Goal: Task Accomplishment & Management: Use online tool/utility

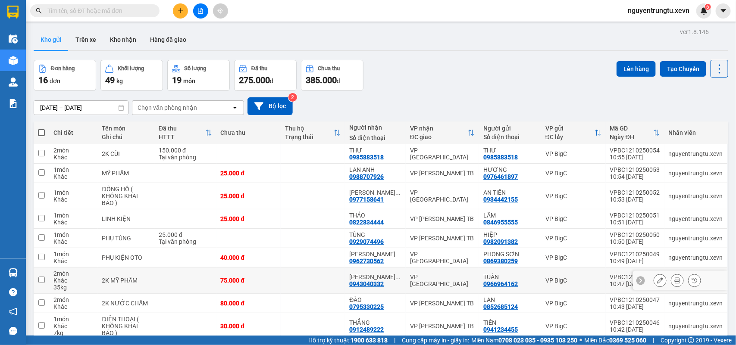
scroll to position [60, 0]
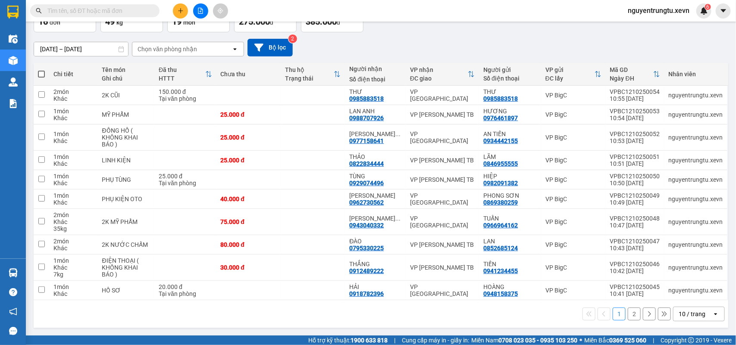
click at [627, 315] on button "2" at bounding box center [633, 314] width 13 height 13
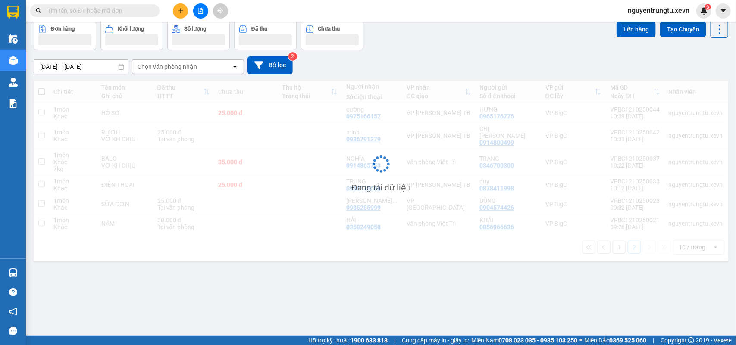
scroll to position [40, 0]
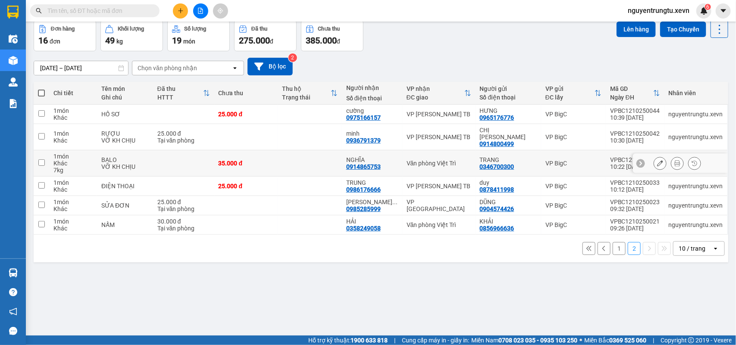
click at [192, 158] on td at bounding box center [183, 163] width 61 height 26
checkbox input "true"
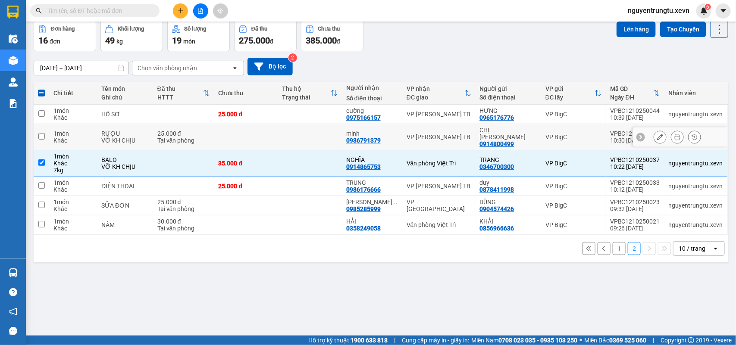
scroll to position [0, 0]
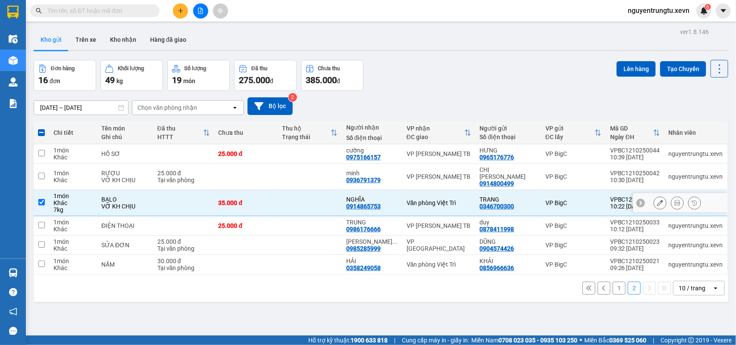
click at [674, 200] on icon at bounding box center [677, 203] width 6 height 6
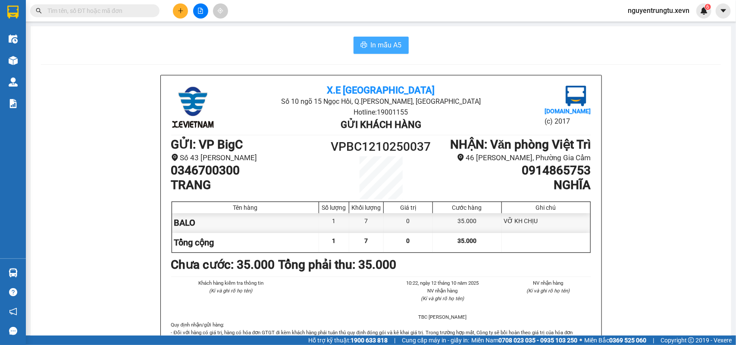
click at [354, 37] on button "In mẫu A5" at bounding box center [380, 45] width 55 height 17
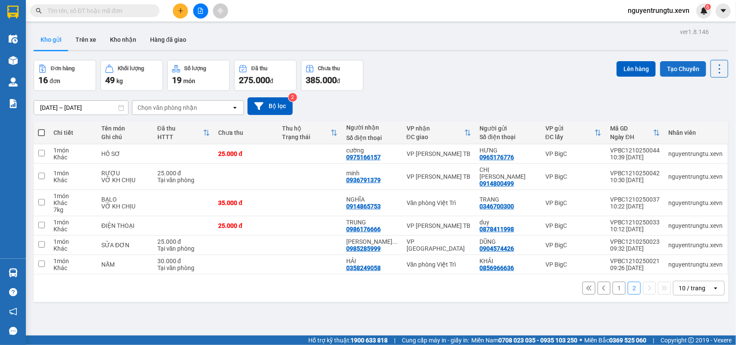
click at [669, 69] on button "Tạo Chuyến" at bounding box center [683, 69] width 46 height 16
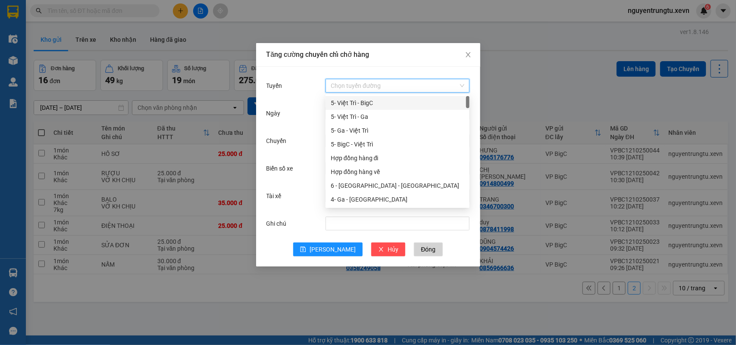
click at [408, 84] on input "Tuyến" at bounding box center [395, 85] width 128 height 13
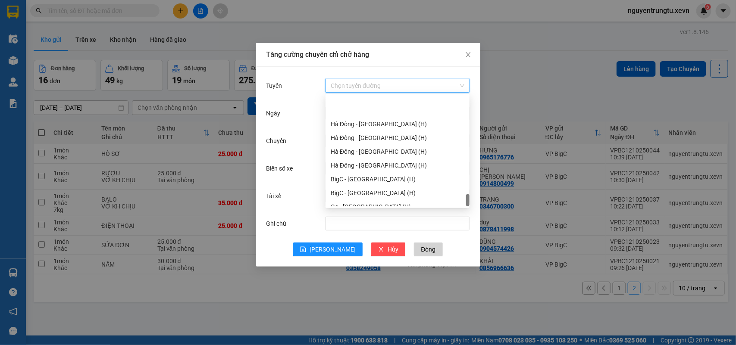
scroll to position [1130, 0]
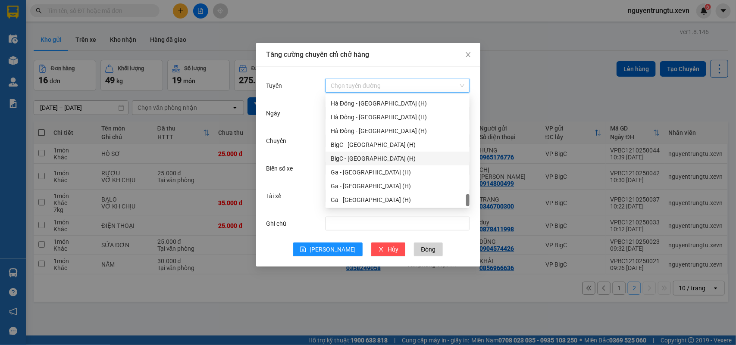
click at [371, 159] on div "BigC - Ninh Bình (H)" at bounding box center [398, 158] width 134 height 9
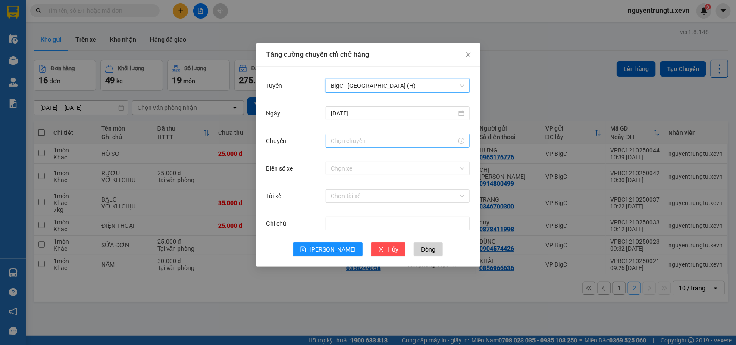
click at [380, 141] on input "Chuyến" at bounding box center [394, 140] width 126 height 9
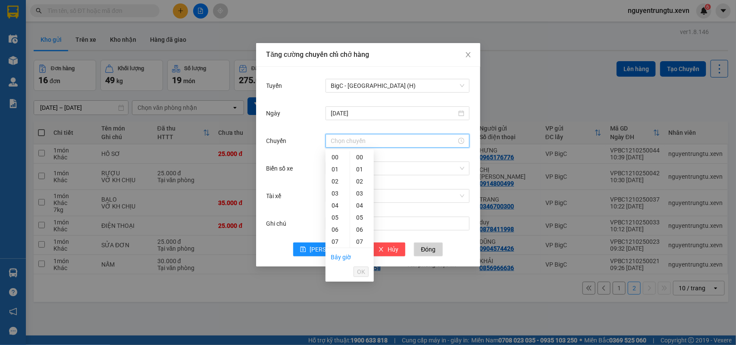
scroll to position [108, 0]
click at [335, 194] on div "12" at bounding box center [337, 194] width 24 height 12
click at [359, 223] on div "05" at bounding box center [362, 218] width 24 height 12
type input "12:05"
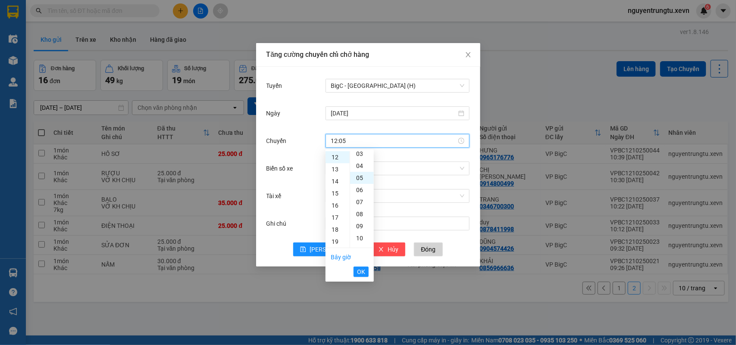
scroll to position [60, 0]
click at [361, 272] on span "OK" at bounding box center [361, 271] width 8 height 9
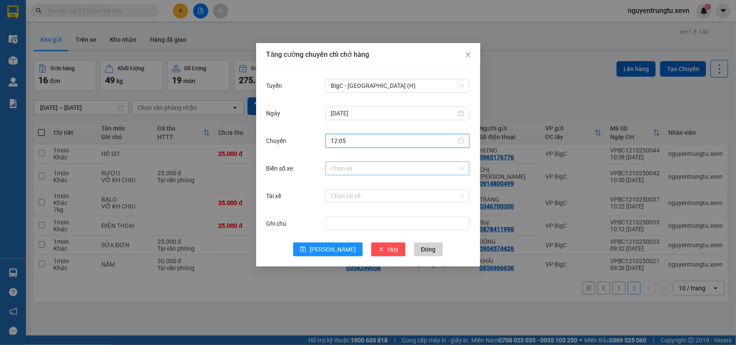
click at [368, 165] on input "Biển số xe" at bounding box center [395, 168] width 128 height 13
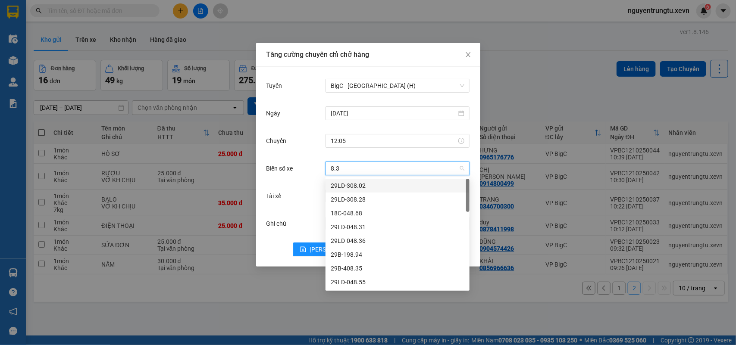
type input "8.30"
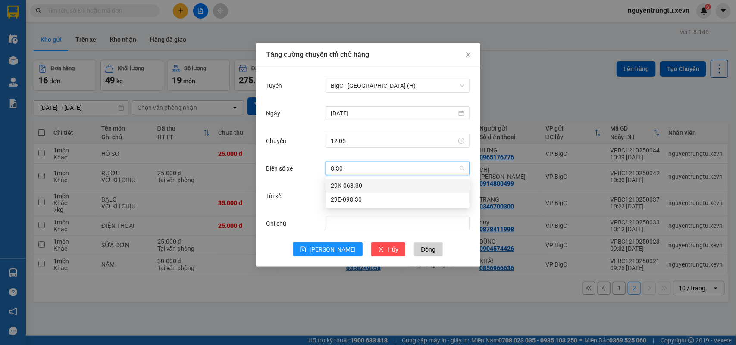
click at [361, 187] on div "29K-068.30" at bounding box center [398, 185] width 134 height 9
click at [361, 194] on input "Tài xế" at bounding box center [395, 196] width 128 height 13
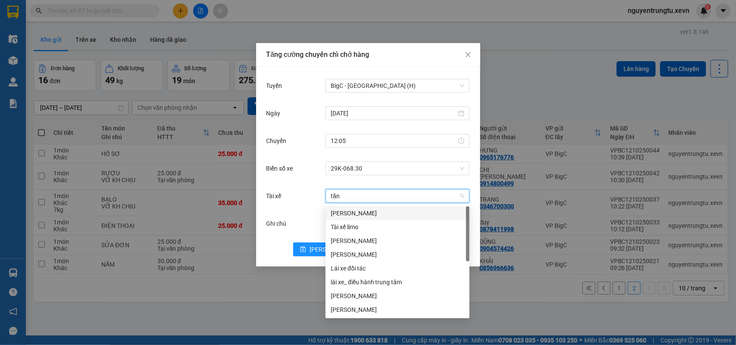
type input "tăng"
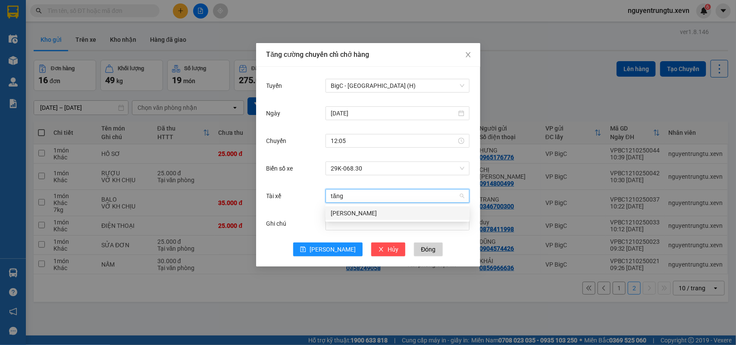
click at [358, 216] on div "Nguyễn Ngọc Tăng" at bounding box center [398, 213] width 134 height 9
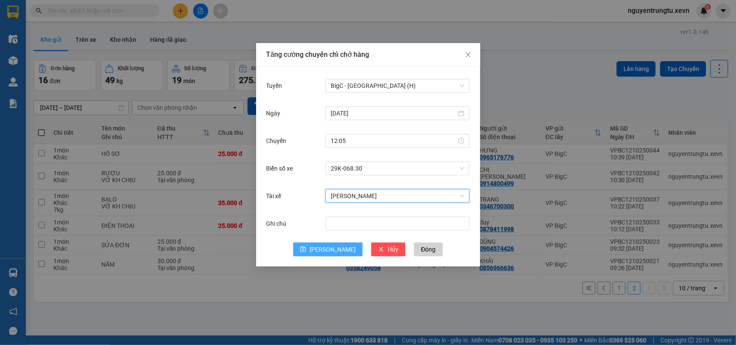
click at [343, 244] on button "Lưu" at bounding box center [327, 250] width 69 height 14
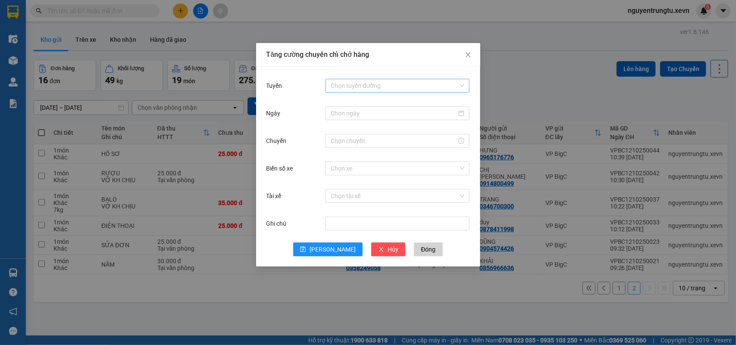
click at [343, 89] on input "Tuyến" at bounding box center [395, 85] width 128 height 13
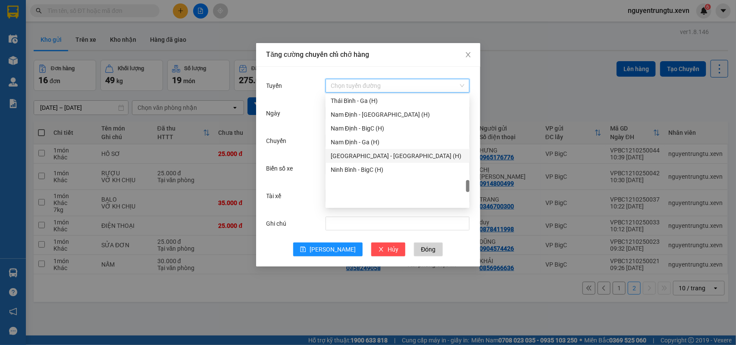
scroll to position [969, 0]
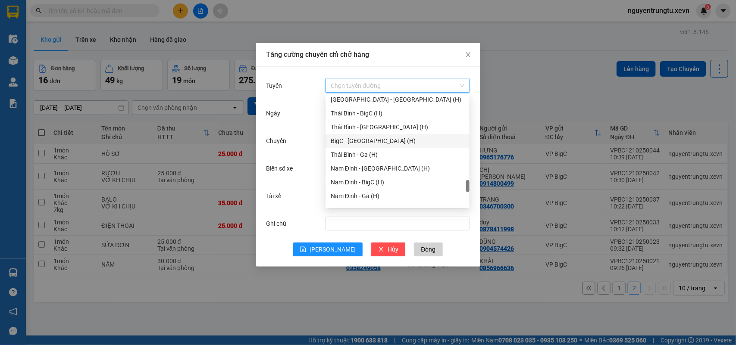
click at [367, 140] on div "BigC - Thái Bình (H)" at bounding box center [398, 140] width 134 height 9
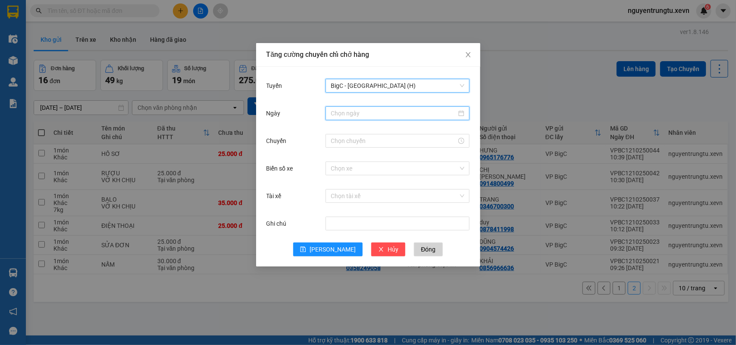
click at [373, 117] on input "Ngày" at bounding box center [394, 113] width 126 height 9
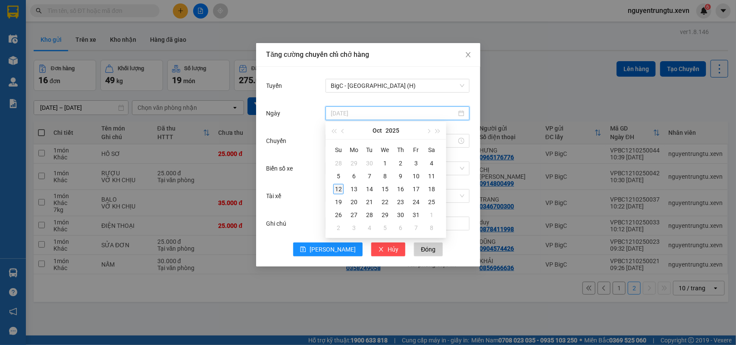
type input "12/10/2025"
click at [341, 189] on div "12" at bounding box center [338, 189] width 10 height 10
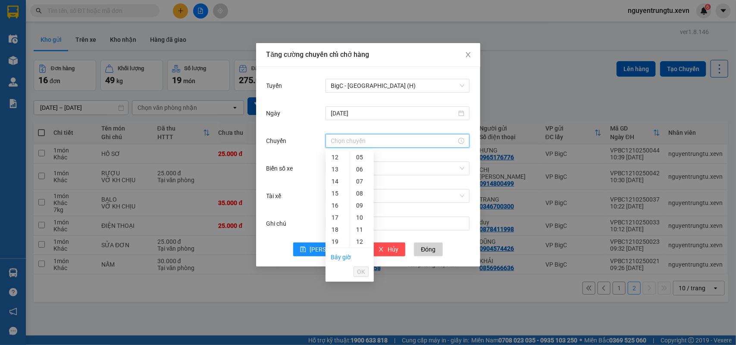
click at [341, 143] on input "Chuyến" at bounding box center [394, 140] width 126 height 9
click at [334, 161] on div "12" at bounding box center [337, 157] width 24 height 12
drag, startPoint x: 360, startPoint y: 216, endPoint x: 361, endPoint y: 272, distance: 56.5
click at [360, 216] on div "05" at bounding box center [362, 218] width 24 height 12
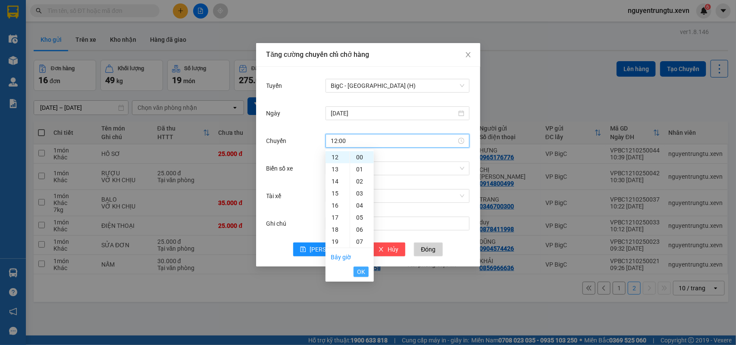
type input "12:05"
click at [361, 273] on span "OK" at bounding box center [361, 271] width 8 height 9
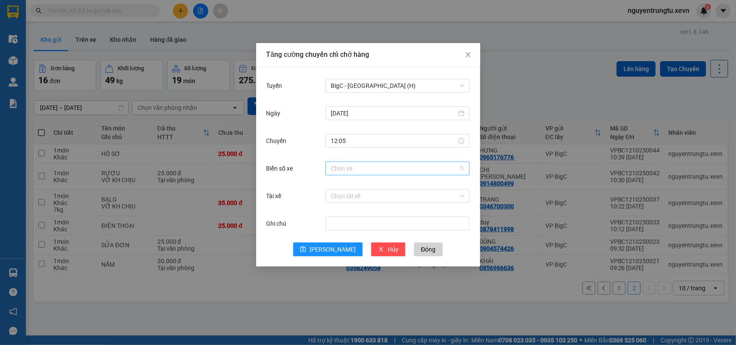
click at [364, 174] on input "Biển số xe" at bounding box center [395, 168] width 128 height 13
type input "2.86"
click at [364, 185] on div "29F-042.86" at bounding box center [398, 185] width 134 height 9
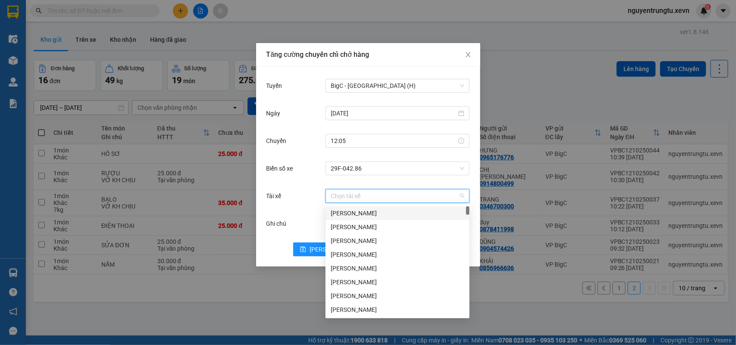
click at [364, 198] on input "Tài xế" at bounding box center [395, 196] width 128 height 13
type input "duy n"
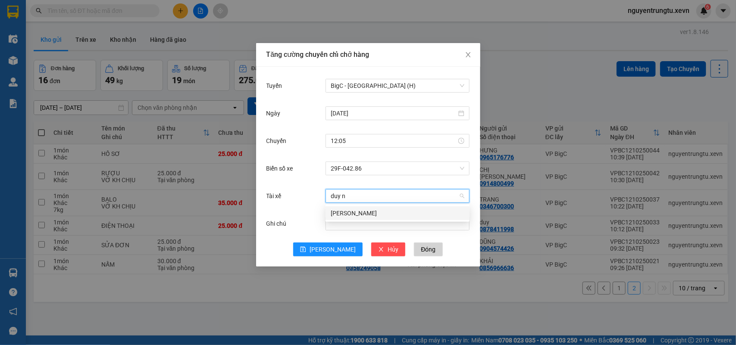
click at [363, 212] on div "Đào Duy Nhất" at bounding box center [398, 213] width 134 height 9
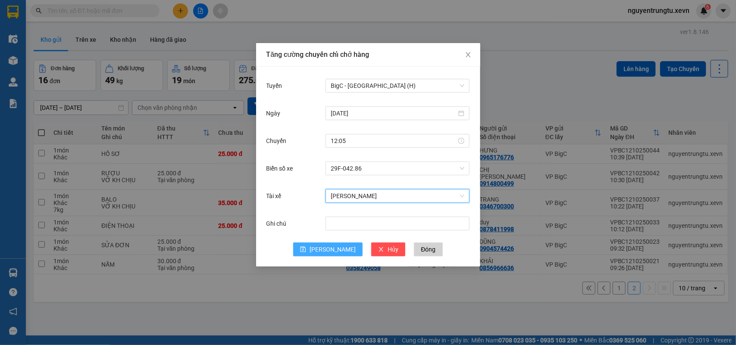
click at [342, 248] on button "Lưu" at bounding box center [327, 250] width 69 height 14
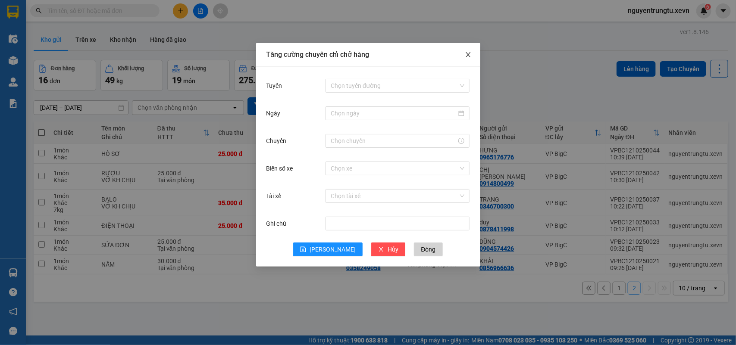
click at [472, 56] on span "Close" at bounding box center [468, 55] width 24 height 24
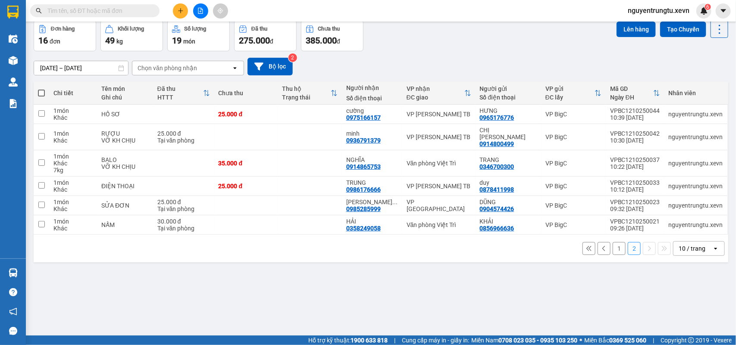
scroll to position [0, 0]
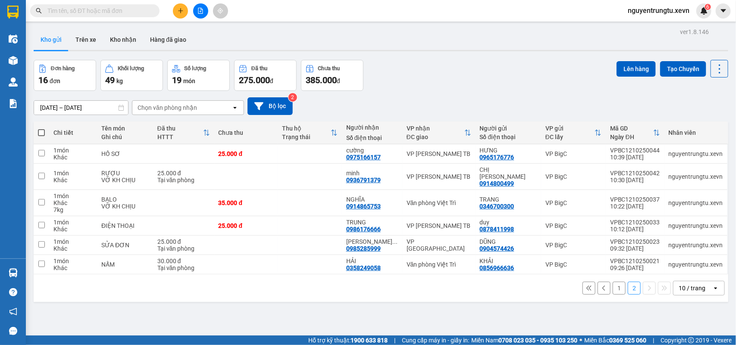
click at [192, 104] on div "Chọn văn phòng nhận" at bounding box center [166, 107] width 59 height 9
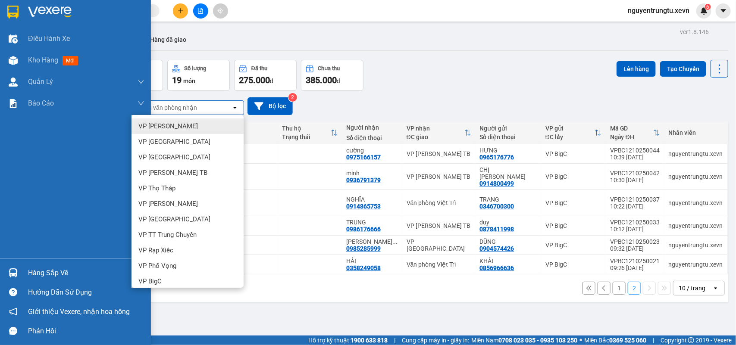
click at [7, 13] on img at bounding box center [12, 12] width 11 height 13
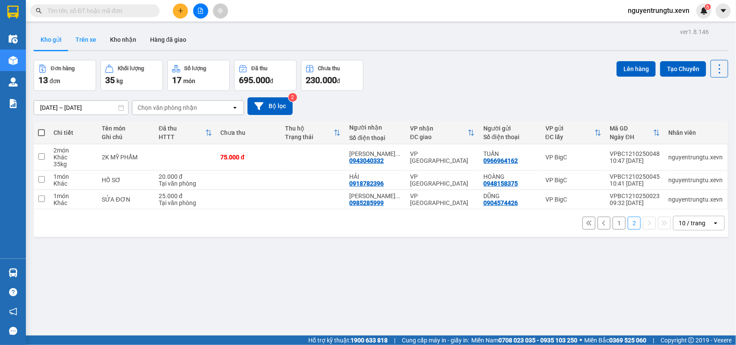
click at [78, 42] on button "Trên xe" at bounding box center [86, 39] width 34 height 21
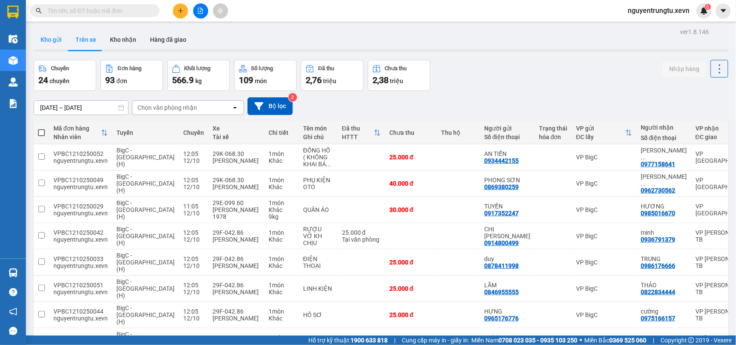
click at [50, 44] on button "Kho gửi" at bounding box center [51, 39] width 35 height 21
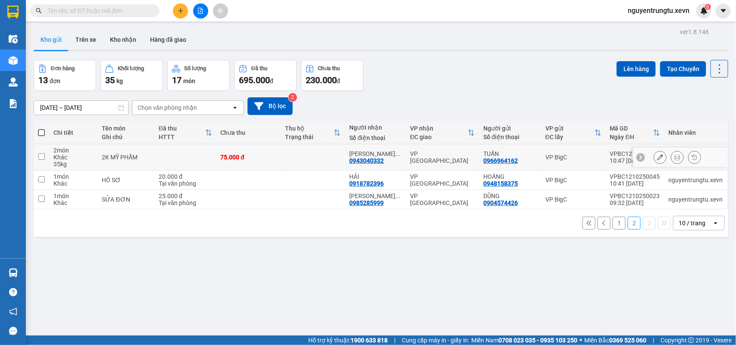
click at [275, 157] on div "75.000 đ" at bounding box center [249, 157] width 56 height 7
checkbox input "true"
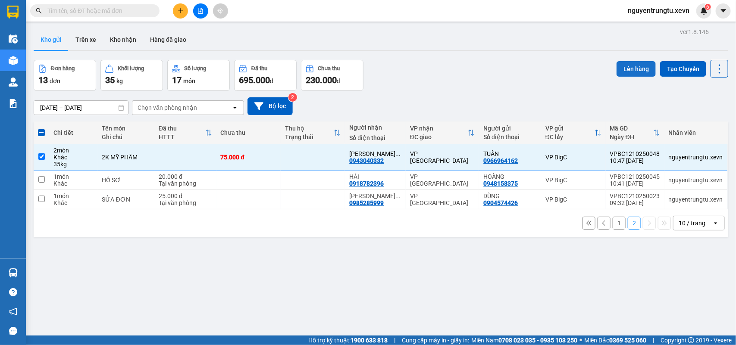
click at [624, 70] on button "Lên hàng" at bounding box center [635, 69] width 39 height 16
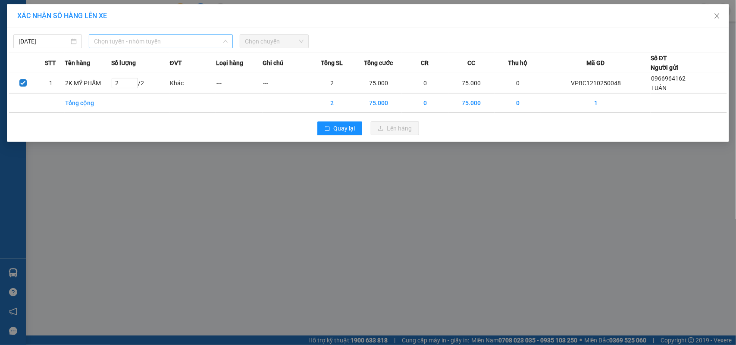
drag, startPoint x: 138, startPoint y: 44, endPoint x: 122, endPoint y: 60, distance: 22.9
click at [138, 44] on span "Chọn tuyến - nhóm tuyến" at bounding box center [161, 41] width 134 height 13
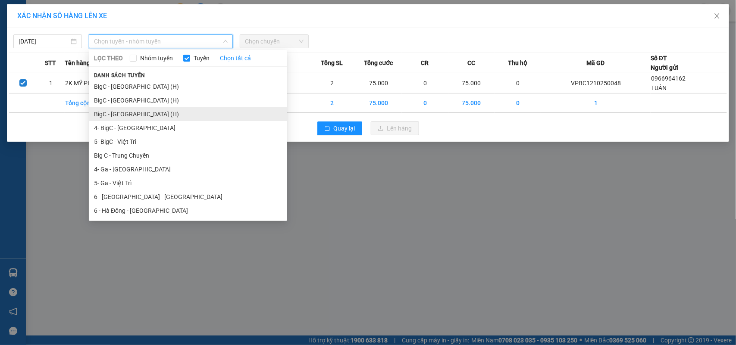
click at [130, 115] on li "BigC - Ninh Bình (H)" at bounding box center [188, 114] width 198 height 14
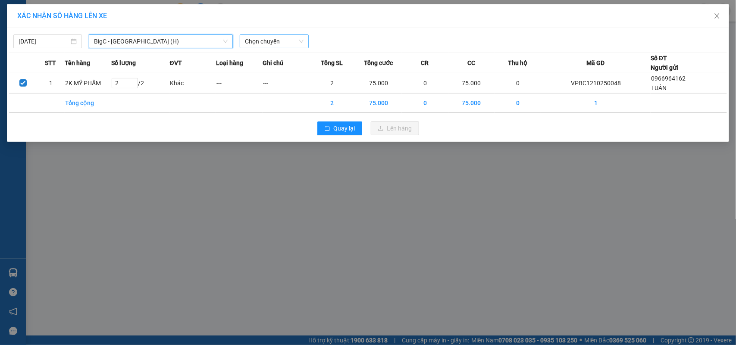
click at [251, 41] on span "Chọn chuyến" at bounding box center [274, 41] width 58 height 13
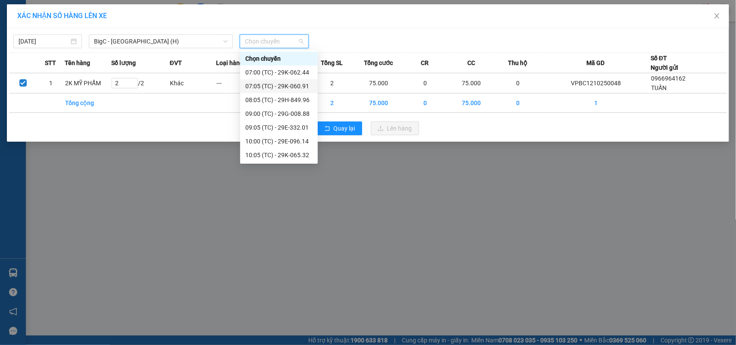
scroll to position [41, 0]
click at [289, 145] on div "11:30 (TC) - 29H-743.40" at bounding box center [278, 141] width 67 height 9
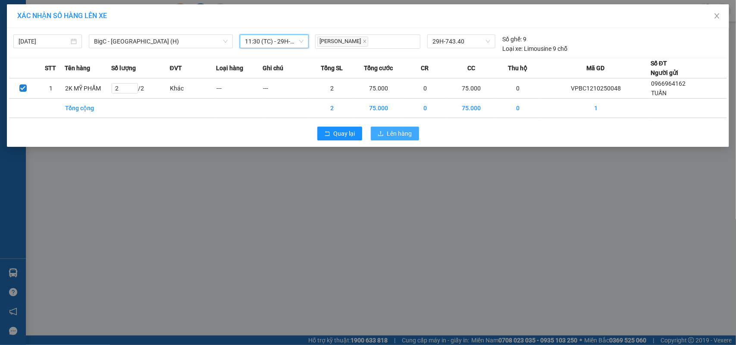
click at [384, 138] on button "Lên hàng" at bounding box center [395, 134] width 48 height 14
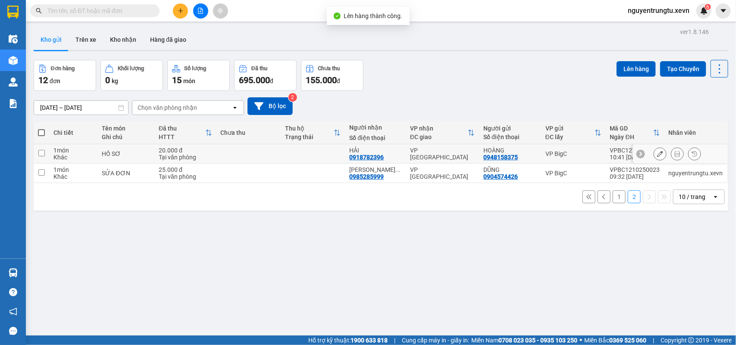
click at [304, 156] on td at bounding box center [313, 153] width 64 height 19
checkbox input "true"
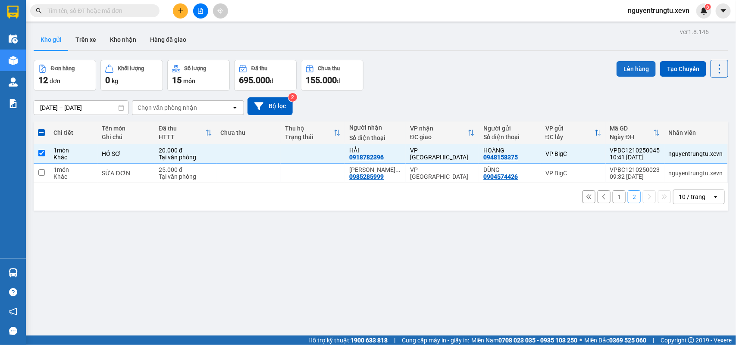
click at [621, 68] on button "Lên hàng" at bounding box center [635, 69] width 39 height 16
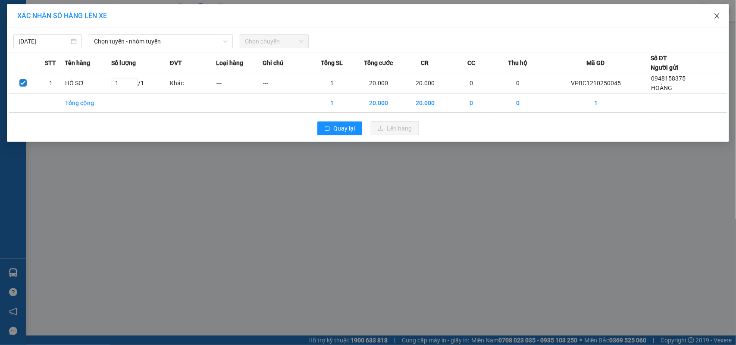
click at [717, 18] on icon "close" at bounding box center [716, 15] width 7 height 7
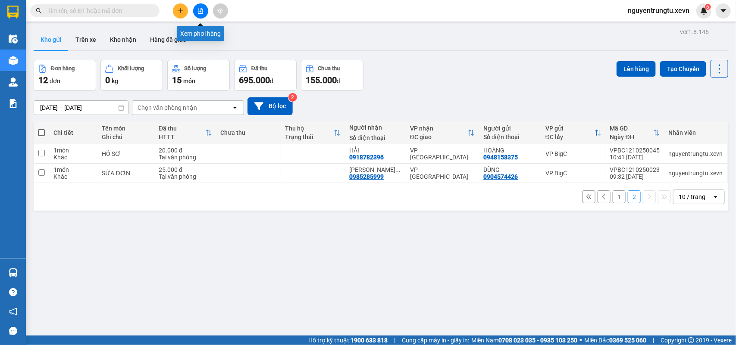
click at [200, 14] on button at bounding box center [200, 10] width 15 height 15
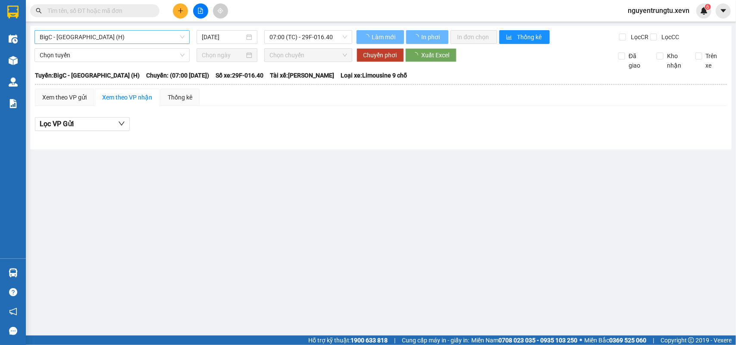
click at [82, 43] on span "BigC - Thái Bình (H)" at bounding box center [112, 37] width 145 height 13
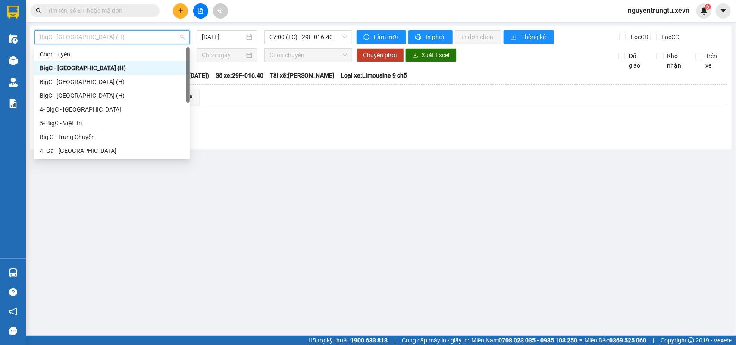
click at [89, 71] on div "BigC - Thái Bình (H)" at bounding box center [112, 67] width 145 height 9
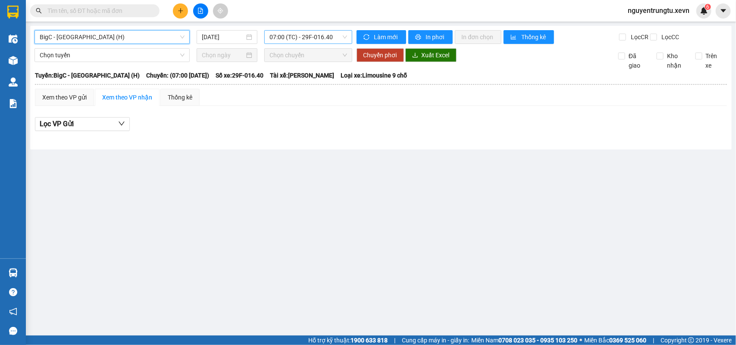
click at [306, 37] on span "07:00 (TC) - 29F-016.40" at bounding box center [307, 37] width 77 height 13
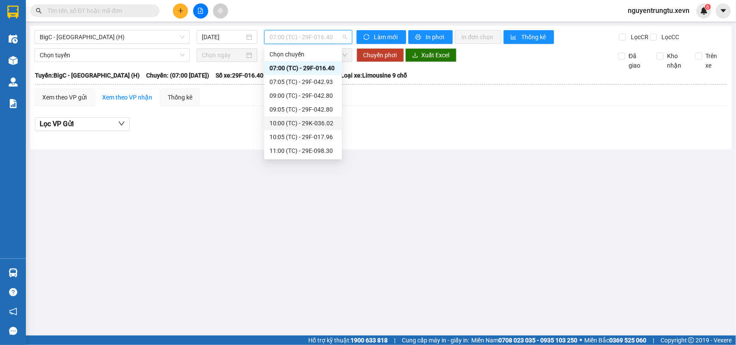
scroll to position [41, 0]
click at [313, 138] on div "11:30 (TC) - 29K-067.25" at bounding box center [302, 136] width 67 height 9
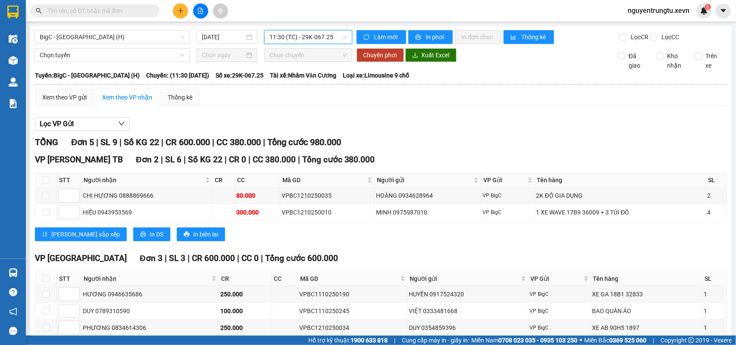
scroll to position [55, 0]
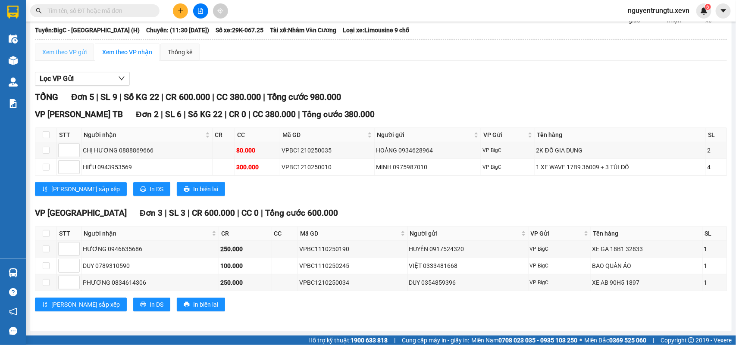
drag, startPoint x: 53, startPoint y: 55, endPoint x: 58, endPoint y: 55, distance: 5.2
click at [53, 53] on div "Xem theo VP gửi" at bounding box center [64, 52] width 59 height 17
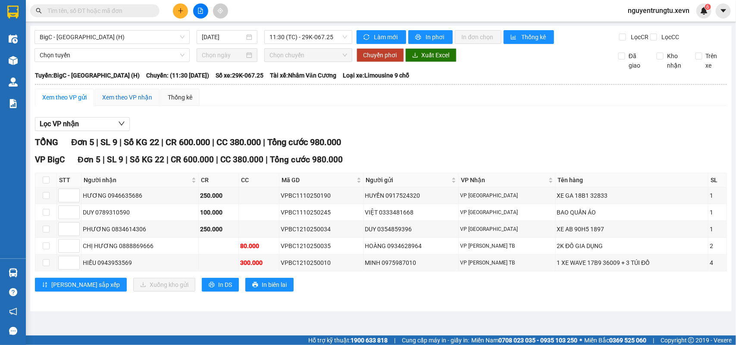
click at [108, 102] on div "Xem theo VP nhận" at bounding box center [127, 97] width 50 height 9
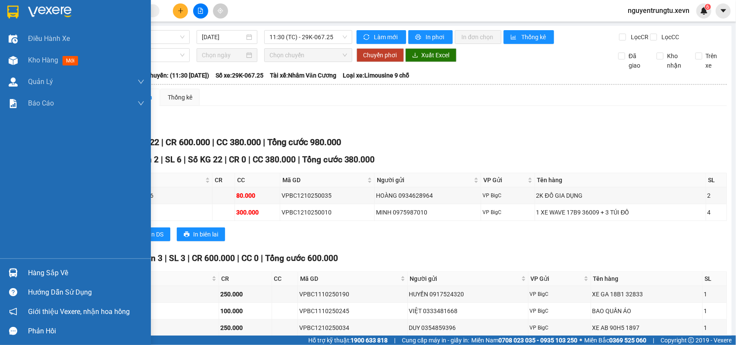
click at [8, 13] on img at bounding box center [12, 12] width 11 height 13
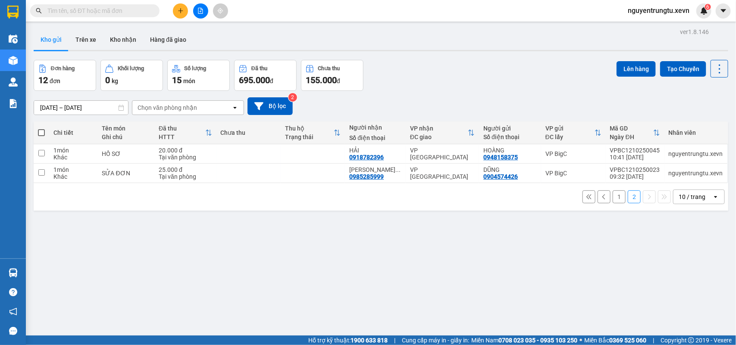
click at [175, 109] on div "Chọn văn phòng nhận" at bounding box center [166, 107] width 59 height 9
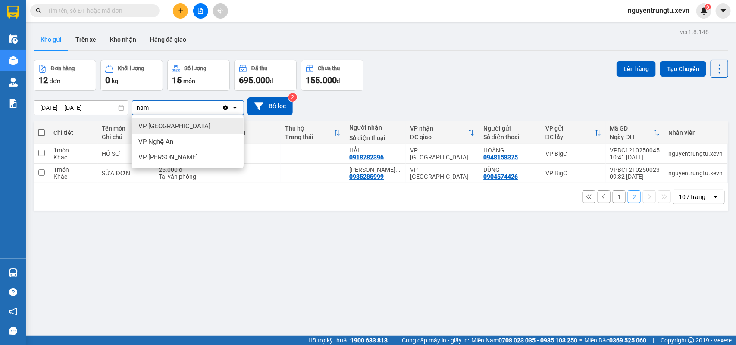
type input "nam"
click at [175, 124] on span "VP [GEOGRAPHIC_DATA]" at bounding box center [174, 126] width 72 height 9
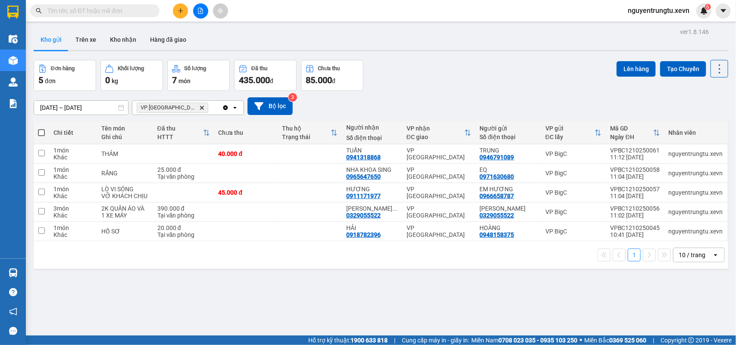
scroll to position [40, 0]
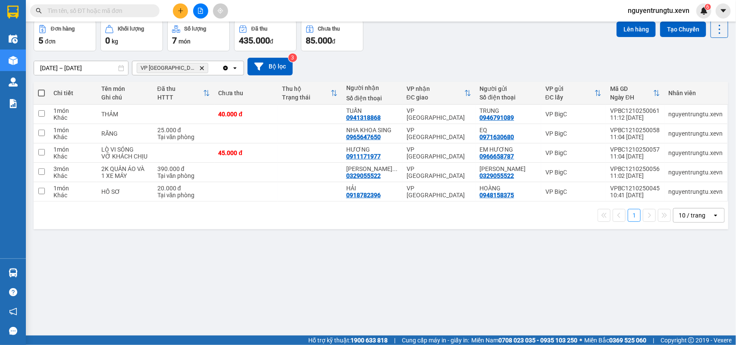
drag, startPoint x: 529, startPoint y: 244, endPoint x: 537, endPoint y: 244, distance: 8.2
click at [531, 244] on div "ver 1.8.146 Kho gửi Trên xe Kho nhận Hàng đã giao Đơn hàng 5 đơn Khối lượng 0 k…" at bounding box center [380, 158] width 701 height 345
click at [627, 216] on button "1" at bounding box center [633, 215] width 13 height 13
click at [543, 272] on div "ver 1.8.146 Kho gửi Trên xe Kho nhận Hàng đã giao Đơn hàng 5 đơn Khối lượng 0 k…" at bounding box center [380, 158] width 701 height 345
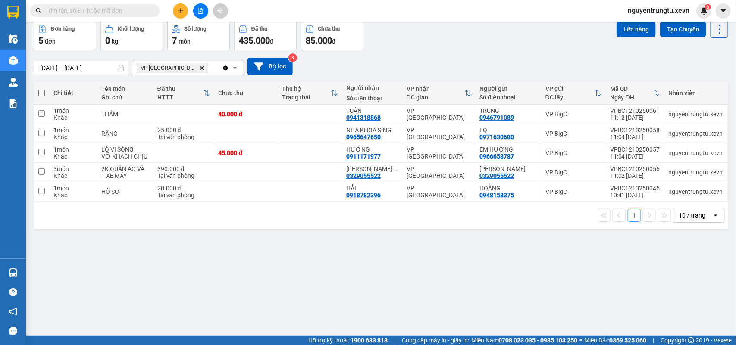
scroll to position [0, 0]
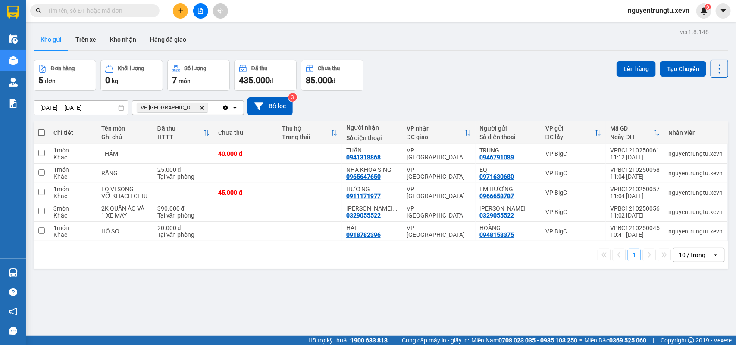
click at [227, 109] on icon "Clear all" at bounding box center [225, 107] width 5 height 5
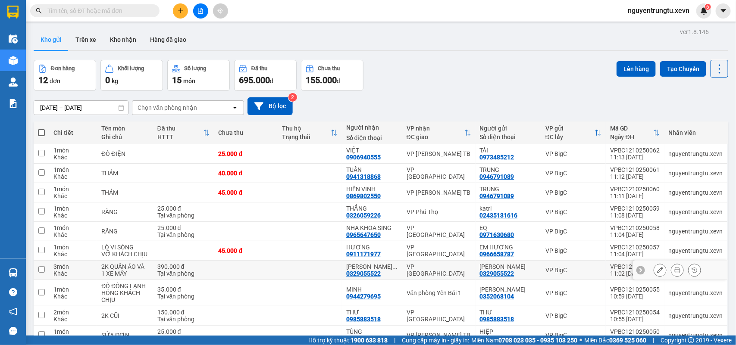
scroll to position [46, 0]
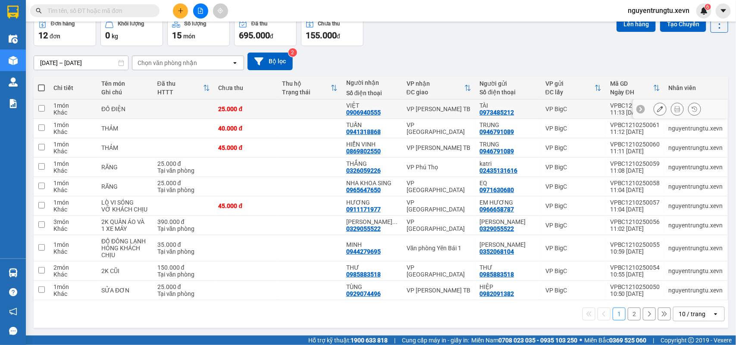
click at [196, 110] on td at bounding box center [183, 109] width 61 height 19
checkbox input "true"
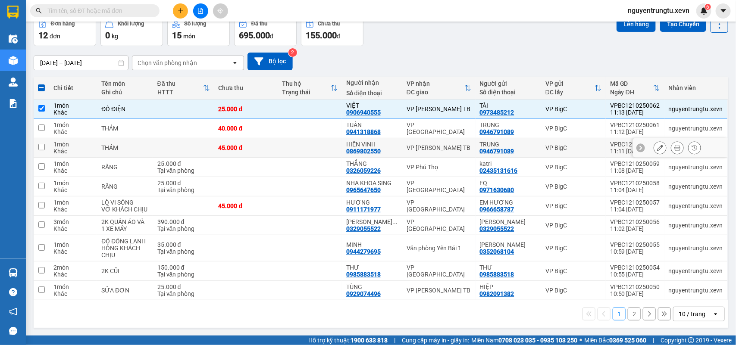
click at [173, 145] on td at bounding box center [183, 147] width 61 height 19
checkbox input "true"
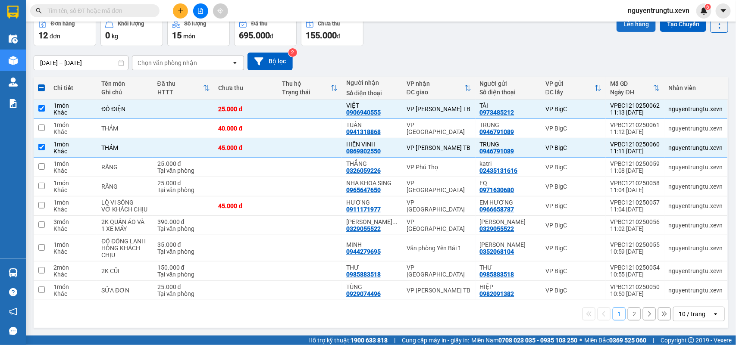
click at [636, 24] on button "Lên hàng" at bounding box center [635, 24] width 39 height 16
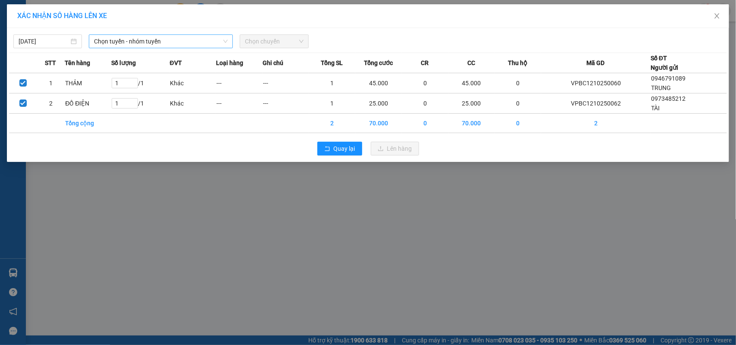
click at [143, 47] on div "Chọn tuyến - nhóm tuyến" at bounding box center [161, 41] width 144 height 14
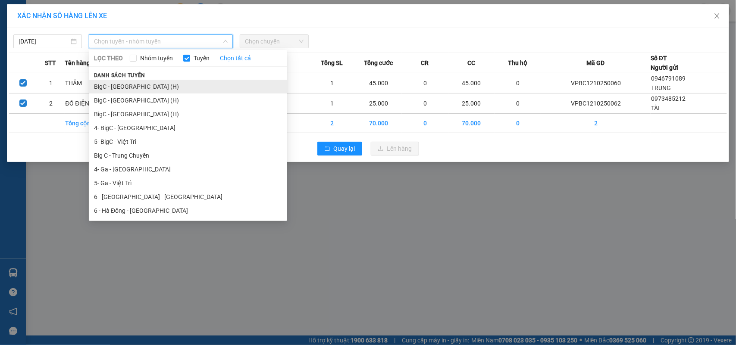
click at [128, 89] on li "BigC - Thái Bình (H)" at bounding box center [188, 87] width 198 height 14
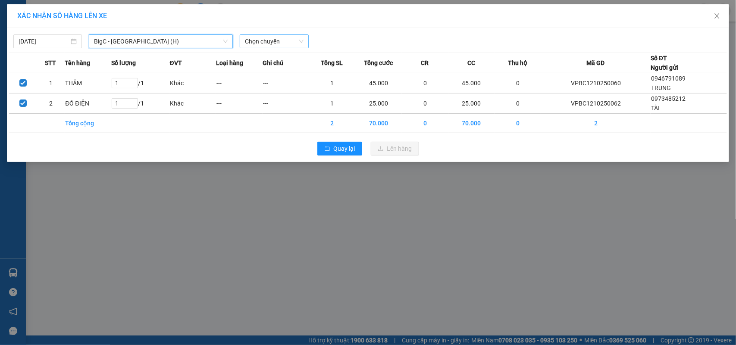
click at [240, 37] on div "Chọn chuyến" at bounding box center [274, 41] width 69 height 14
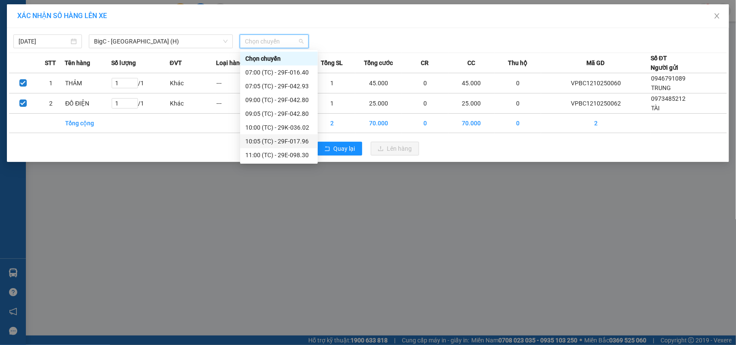
scroll to position [41, 0]
drag, startPoint x: 301, startPoint y: 153, endPoint x: 314, endPoint y: 153, distance: 12.9
click at [300, 153] on div "12:05 (TC) - 29F-042.86" at bounding box center [278, 154] width 67 height 9
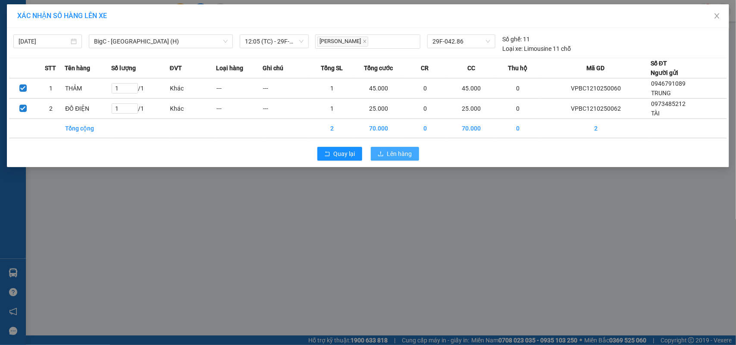
click at [405, 153] on span "Lên hàng" at bounding box center [399, 153] width 25 height 9
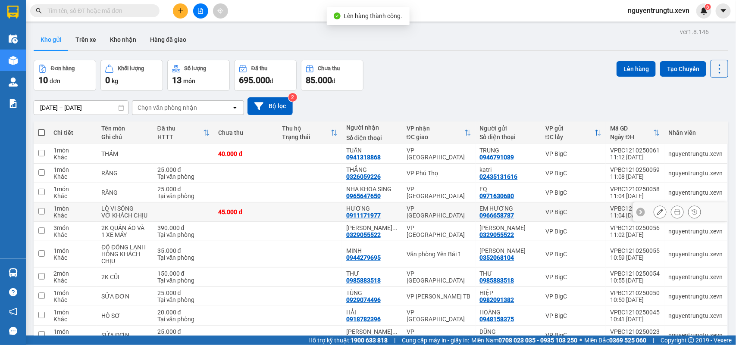
scroll to position [46, 0]
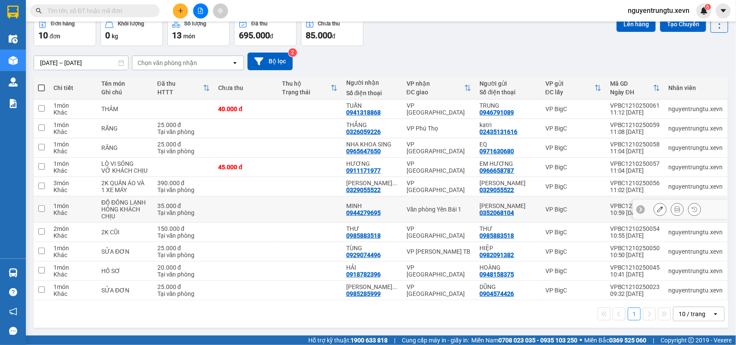
drag, startPoint x: 267, startPoint y: 207, endPoint x: 274, endPoint y: 207, distance: 6.9
click at [268, 207] on td at bounding box center [246, 209] width 64 height 26
checkbox input "true"
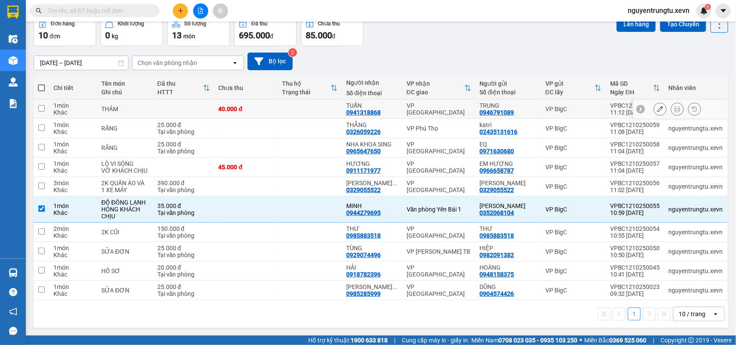
scroll to position [0, 0]
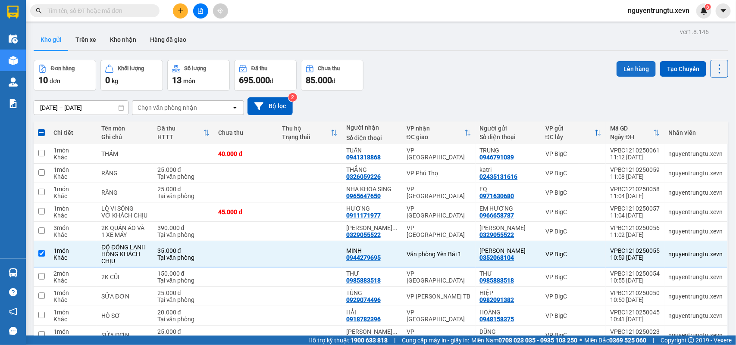
click at [628, 67] on button "Lên hàng" at bounding box center [635, 69] width 39 height 16
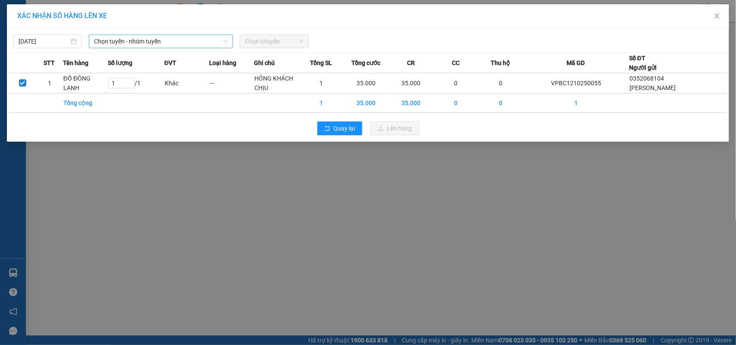
drag, startPoint x: 206, startPoint y: 42, endPoint x: 198, endPoint y: 46, distance: 8.5
click at [205, 42] on span "Chọn tuyến - nhóm tuyến" at bounding box center [161, 41] width 134 height 13
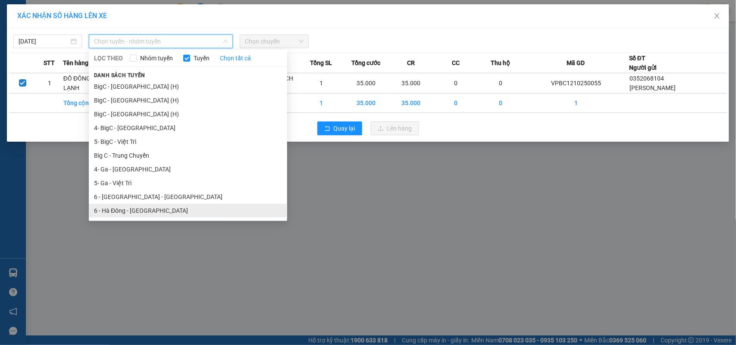
click at [136, 213] on li "6 - Hà Đông - Yên Bái" at bounding box center [188, 211] width 198 height 14
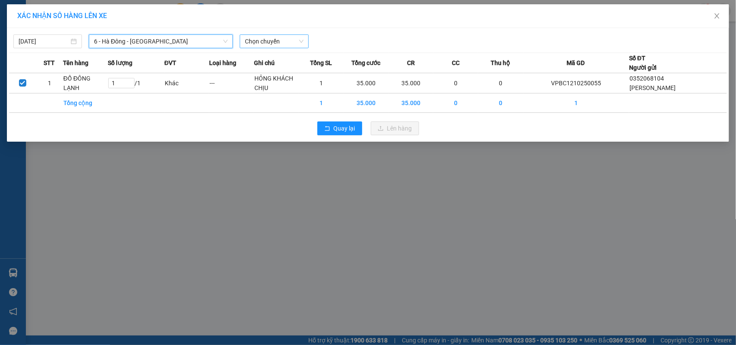
click at [268, 34] on div "Chọn chuyến" at bounding box center [274, 41] width 69 height 14
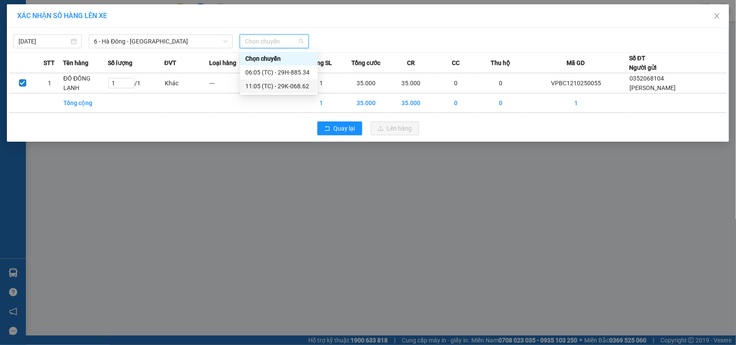
drag, startPoint x: 274, startPoint y: 89, endPoint x: 337, endPoint y: 116, distance: 69.1
click at [274, 89] on div "11:05 (TC) - 29K-068.62" at bounding box center [278, 85] width 67 height 9
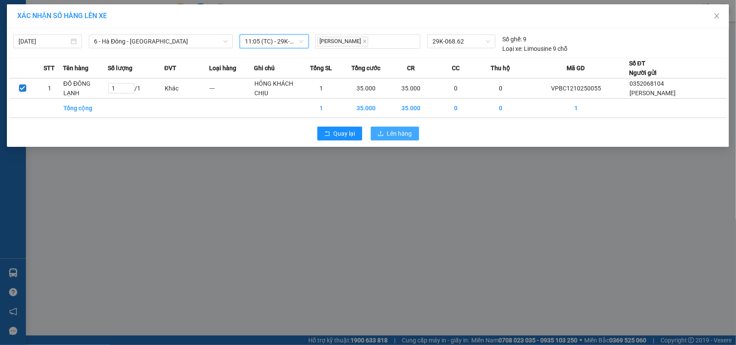
drag, startPoint x: 410, startPoint y: 138, endPoint x: 395, endPoint y: 143, distance: 15.8
click at [408, 138] on span "Lên hàng" at bounding box center [399, 133] width 25 height 9
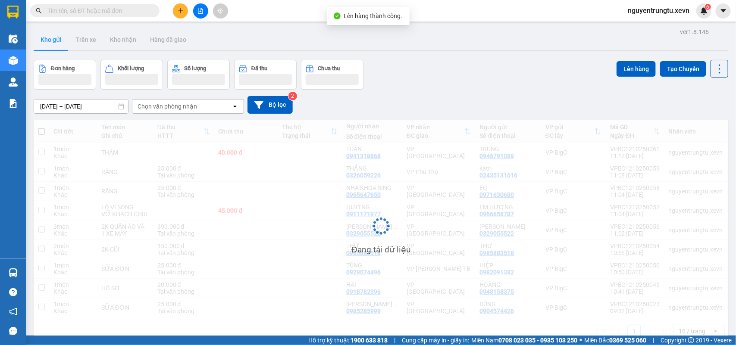
scroll to position [40, 0]
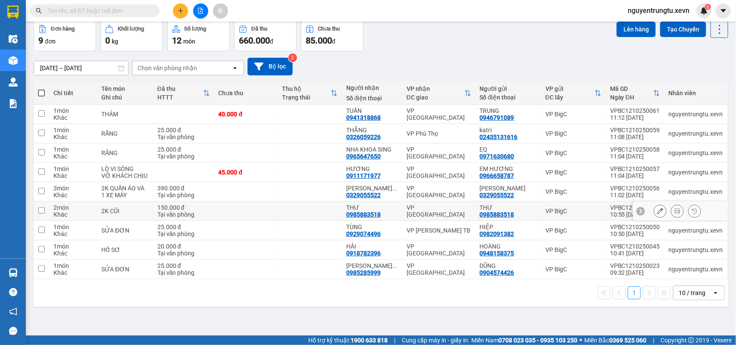
click at [261, 216] on td at bounding box center [246, 211] width 64 height 19
checkbox input "true"
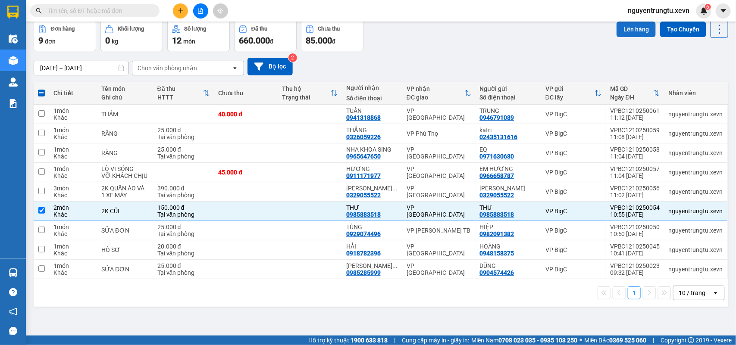
click at [630, 26] on button "Lên hàng" at bounding box center [635, 30] width 39 height 16
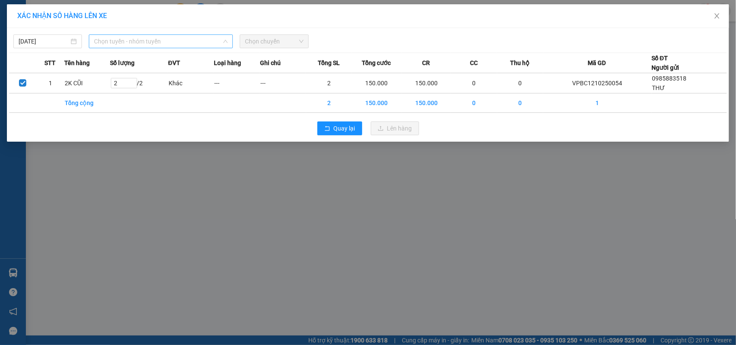
click at [198, 37] on span "Chọn tuyến - nhóm tuyến" at bounding box center [161, 41] width 134 height 13
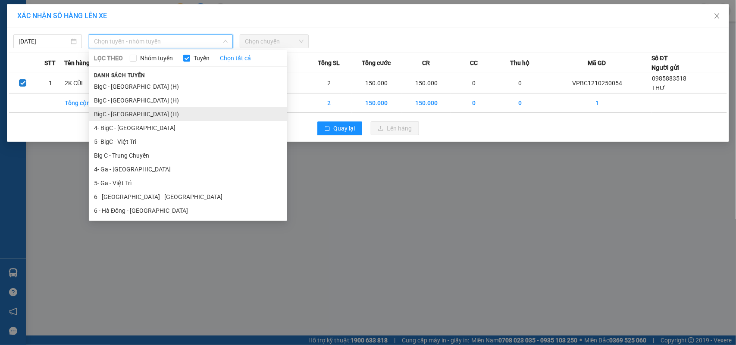
click at [147, 112] on li "BigC - Ninh Bình (H)" at bounding box center [188, 114] width 198 height 14
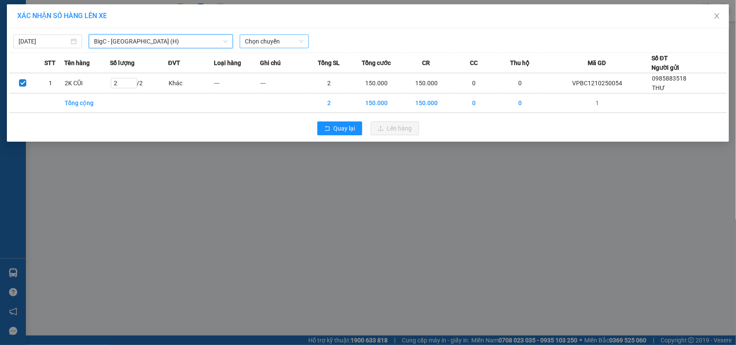
click at [259, 40] on span "Chọn chuyến" at bounding box center [274, 41] width 58 height 13
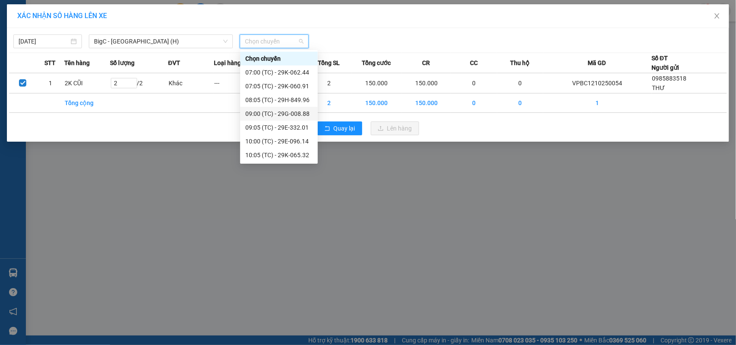
scroll to position [41, 0]
drag, startPoint x: 292, startPoint y: 140, endPoint x: 298, endPoint y: 142, distance: 6.3
click at [292, 141] on div "11:30 (TC) - 29H-743.40" at bounding box center [278, 141] width 67 height 9
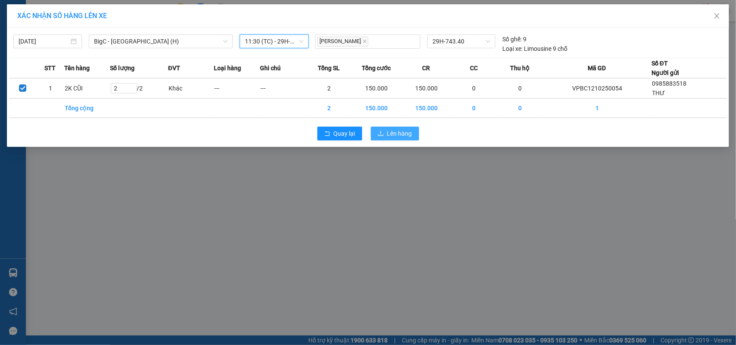
click at [405, 131] on span "Lên hàng" at bounding box center [399, 133] width 25 height 9
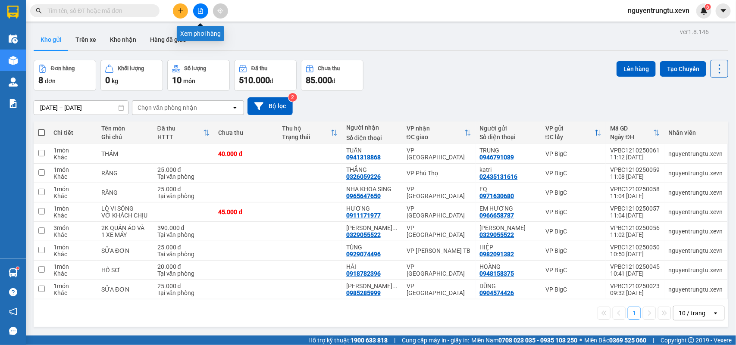
click at [203, 11] on button at bounding box center [200, 10] width 15 height 15
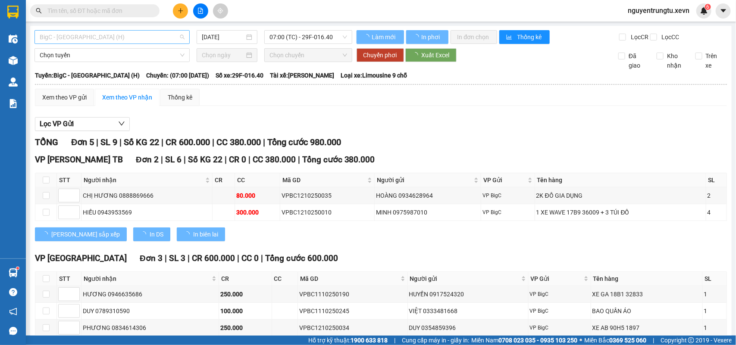
click at [149, 39] on span "BigC - Thái Bình (H)" at bounding box center [112, 37] width 145 height 13
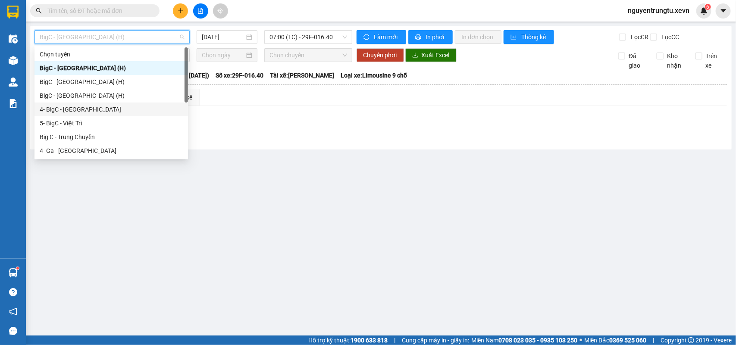
click at [81, 112] on div "4- BigC - Phú Thọ" at bounding box center [111, 109] width 143 height 9
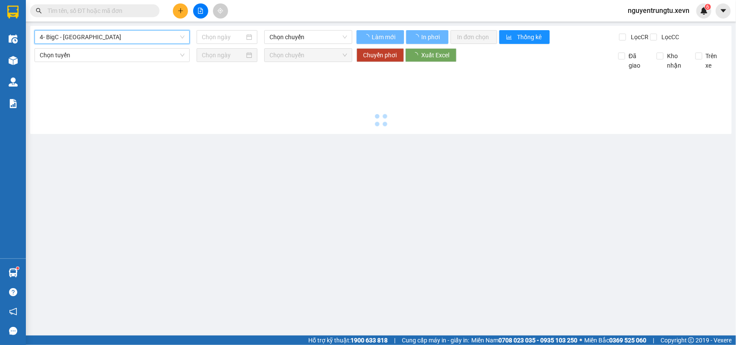
type input "12/10/2025"
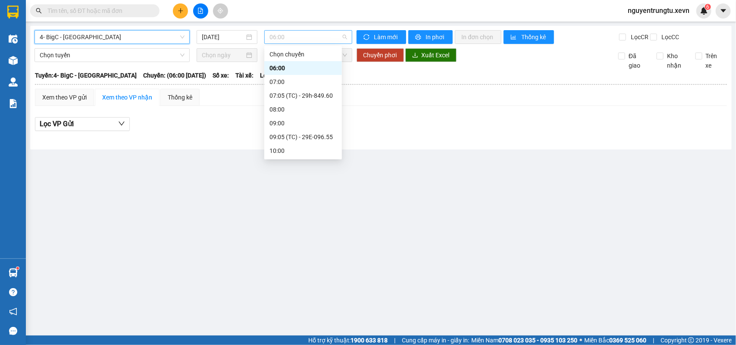
click at [283, 35] on span "06:00" at bounding box center [307, 37] width 77 height 13
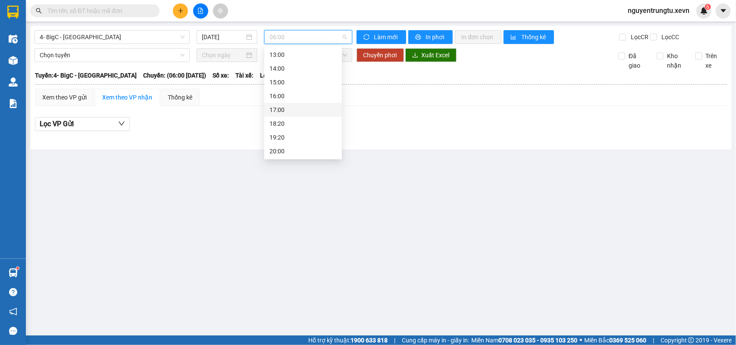
scroll to position [44, 0]
click at [199, 11] on icon "file-add" at bounding box center [200, 11] width 6 height 6
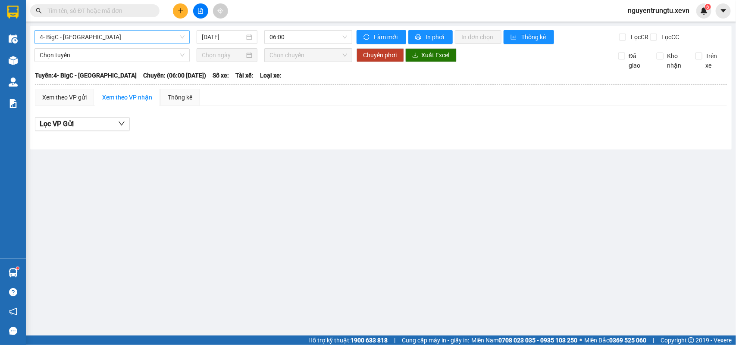
click at [104, 42] on span "4- BigC - Phú Thọ" at bounding box center [112, 37] width 145 height 13
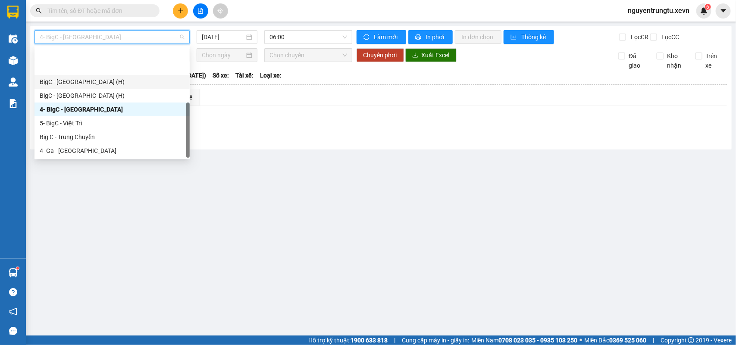
scroll to position [41, 0]
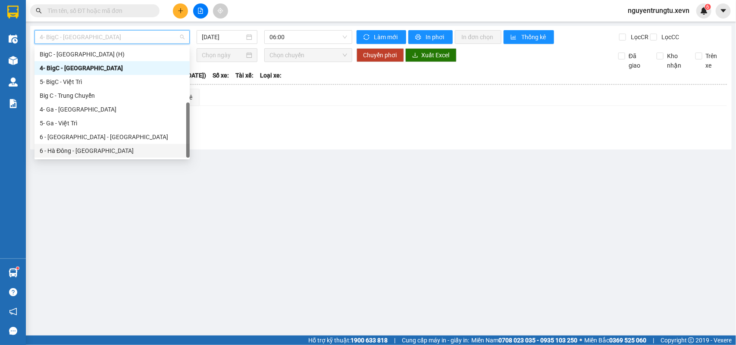
click at [79, 150] on div "6 - Hà Đông - Yên Bái" at bounding box center [112, 150] width 145 height 9
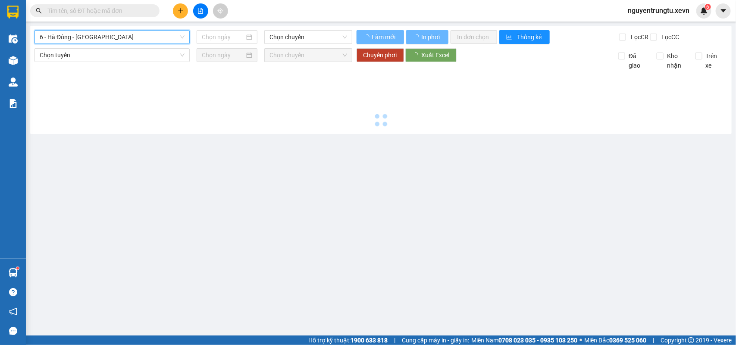
type input "12/10/2025"
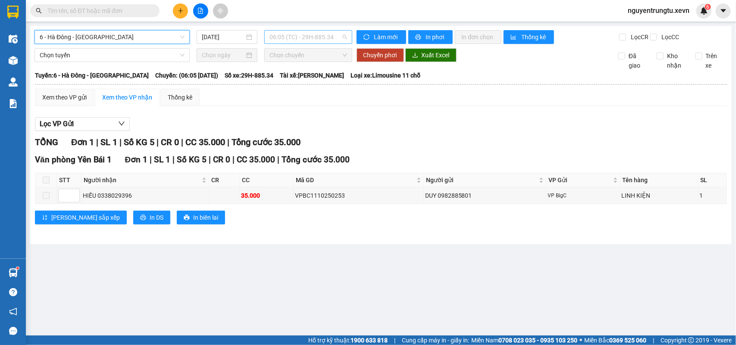
click at [302, 37] on span "06:05 (TC) - 29H-885.34" at bounding box center [307, 37] width 77 height 13
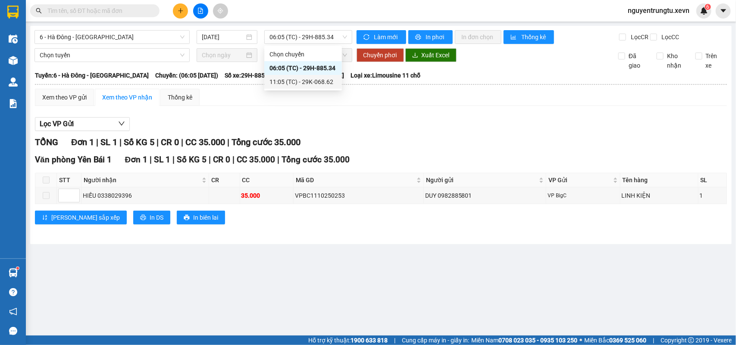
drag, startPoint x: 277, startPoint y: 117, endPoint x: 112, endPoint y: 5, distance: 199.1
click at [269, 108] on div "Xem theo VP gửi Xem theo VP nhận Thống kê Lọc VP Gửi TỔNG Đơn 1 | SL 1 | Số KG…" at bounding box center [381, 162] width 692 height 147
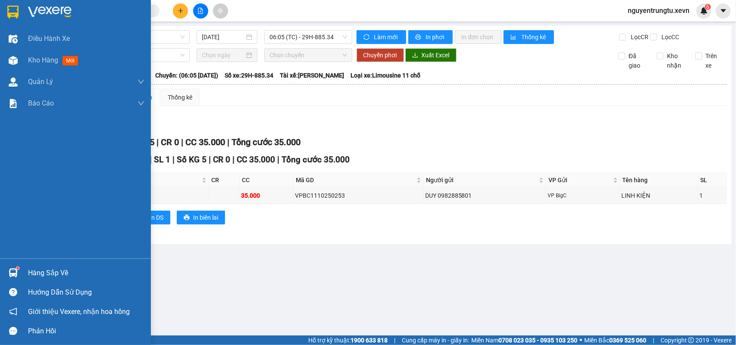
click at [18, 17] on img at bounding box center [12, 12] width 11 height 13
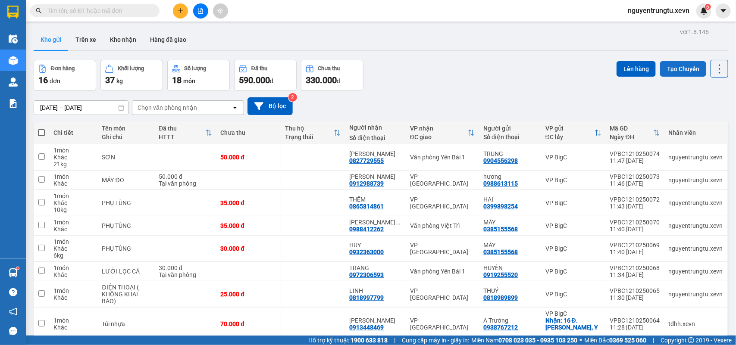
click at [684, 69] on button "Tạo Chuyến" at bounding box center [683, 69] width 46 height 16
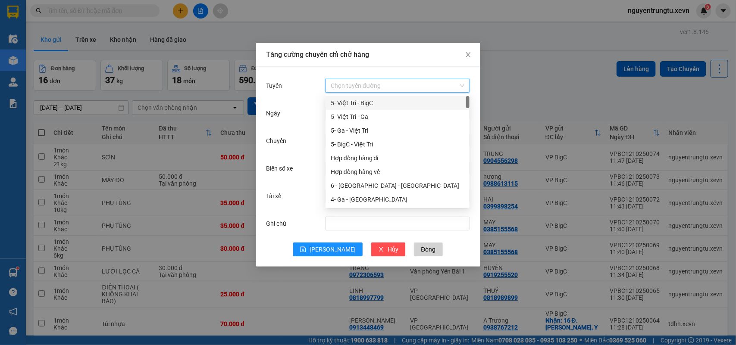
drag, startPoint x: 447, startPoint y: 91, endPoint x: 421, endPoint y: 89, distance: 25.9
click at [446, 91] on input "Tuyến" at bounding box center [395, 85] width 128 height 13
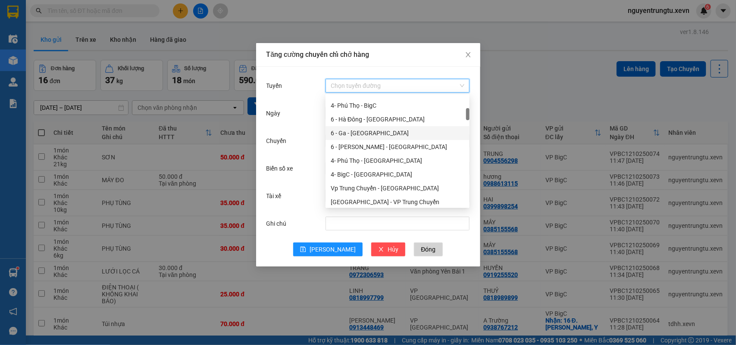
click at [382, 117] on div "6 - Hà Đông - Yên Bái" at bounding box center [398, 119] width 134 height 9
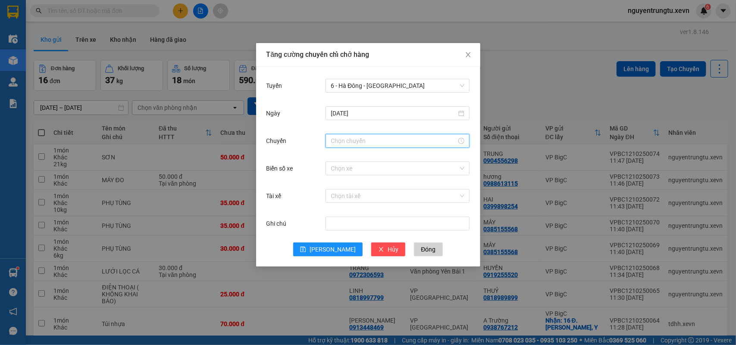
click at [371, 144] on input "Chuyến" at bounding box center [394, 140] width 126 height 9
click at [335, 196] on div "12" at bounding box center [337, 194] width 24 height 12
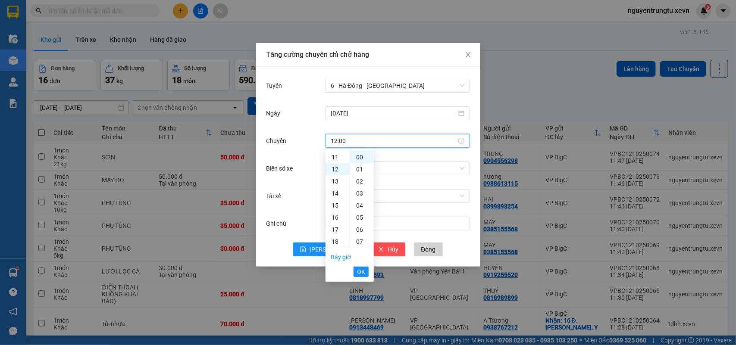
scroll to position [145, 0]
click at [361, 220] on div "05" at bounding box center [362, 218] width 24 height 12
type input "12:05"
click at [361, 267] on button "OK" at bounding box center [360, 272] width 15 height 10
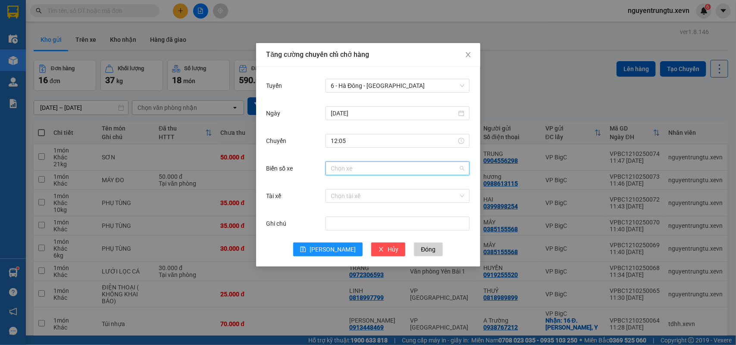
click at [381, 164] on input "Biển số xe" at bounding box center [395, 168] width 128 height 13
type input "9.52"
click at [362, 203] on div "29K-069.52" at bounding box center [398, 199] width 134 height 9
click at [352, 196] on input "Tài xế" at bounding box center [395, 196] width 128 height 13
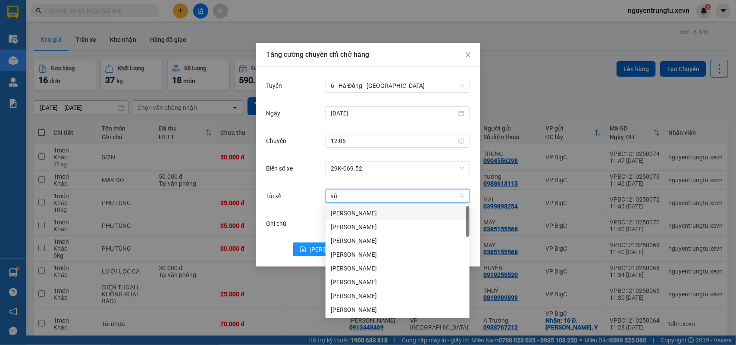
type input "vũ h"
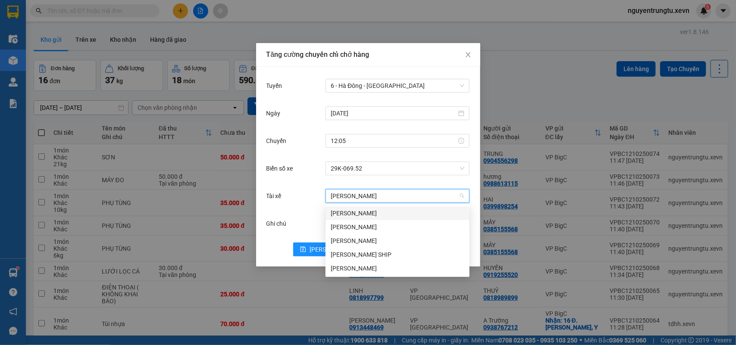
click at [354, 212] on div "Vũ Hoàng Long" at bounding box center [398, 213] width 134 height 9
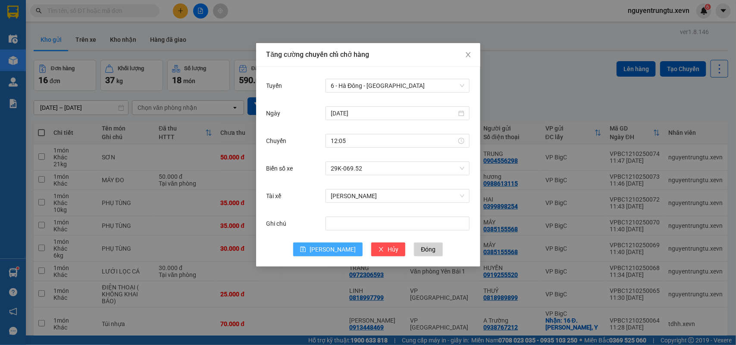
click at [332, 246] on span "Lưu" at bounding box center [332, 249] width 46 height 9
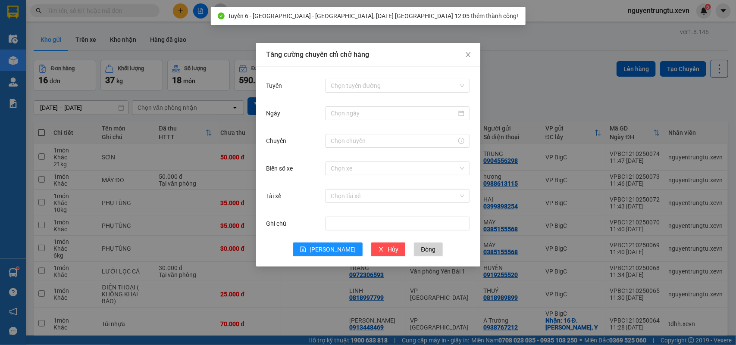
click at [528, 87] on div "Tăng cường chuyến chỉ chở hàng Tuyến Chọn tuyến đường Ngày Chuyến Biển số xe Ch…" at bounding box center [368, 172] width 736 height 345
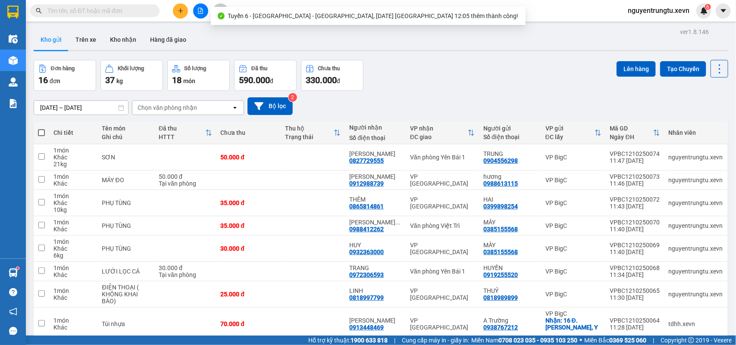
click at [184, 103] on div "Chọn văn phòng nhận" at bounding box center [166, 107] width 59 height 9
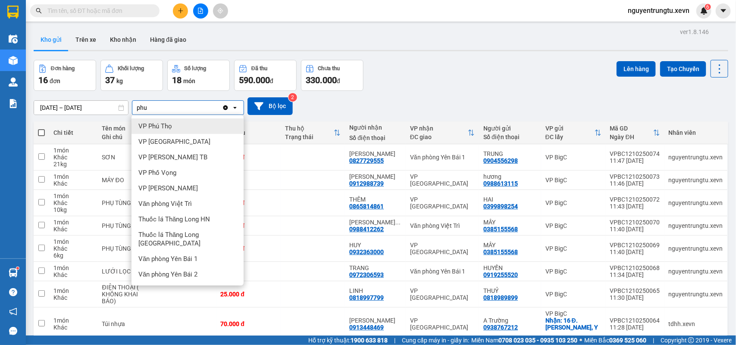
type input "phu"
click at [184, 123] on div "VP Phú Thọ" at bounding box center [187, 126] width 112 height 16
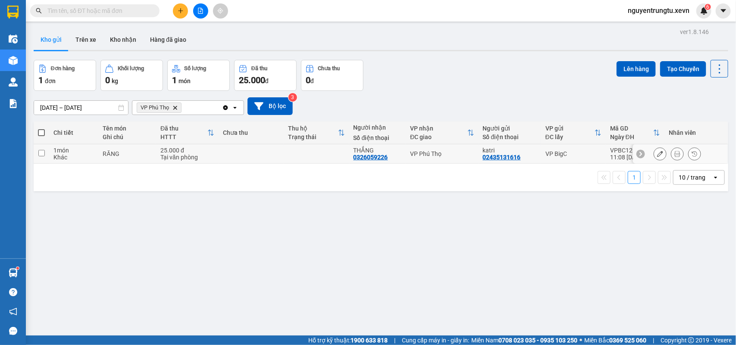
drag, startPoint x: 252, startPoint y: 158, endPoint x: 383, endPoint y: 138, distance: 132.1
click at [253, 156] on td at bounding box center [250, 153] width 65 height 19
checkbox input "true"
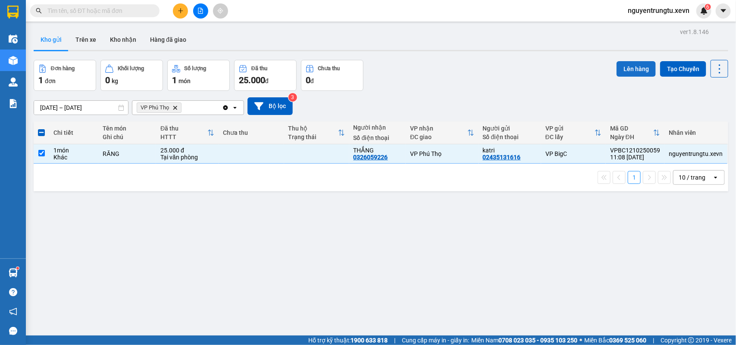
click at [630, 67] on button "Lên hàng" at bounding box center [635, 69] width 39 height 16
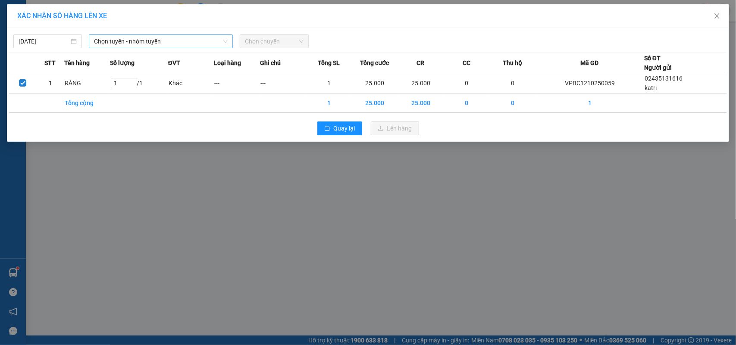
click at [164, 47] on span "Chọn tuyến - nhóm tuyến" at bounding box center [161, 41] width 134 height 13
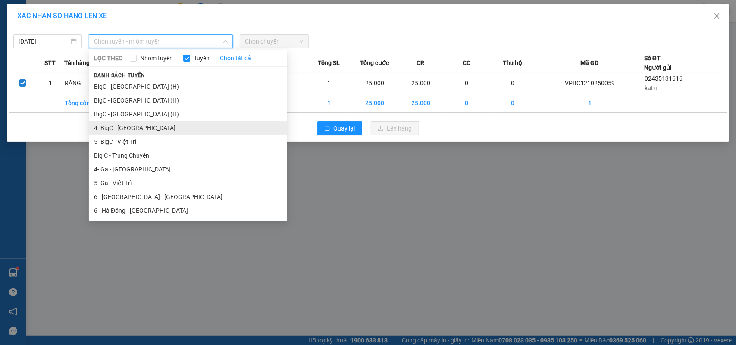
click at [140, 124] on li "4- BigC - Phú Thọ" at bounding box center [188, 128] width 198 height 14
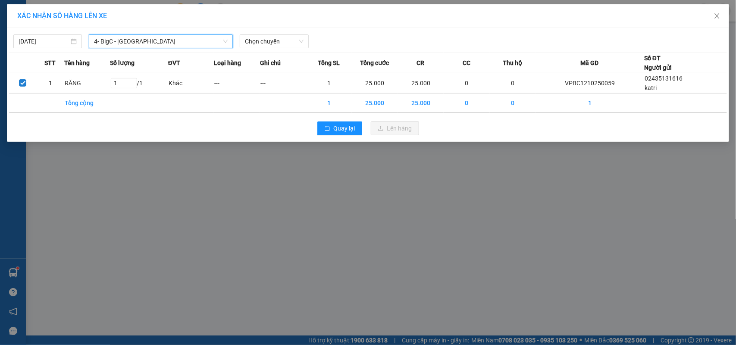
click at [253, 51] on div "12/10/2025 4- BigC - Phú Thọ 4- BigC - Phú Thọ LỌC THEO Nhóm tuyến Tuyến Chọn t…" at bounding box center [368, 85] width 722 height 114
click at [260, 43] on span "Chọn chuyến" at bounding box center [274, 41] width 58 height 13
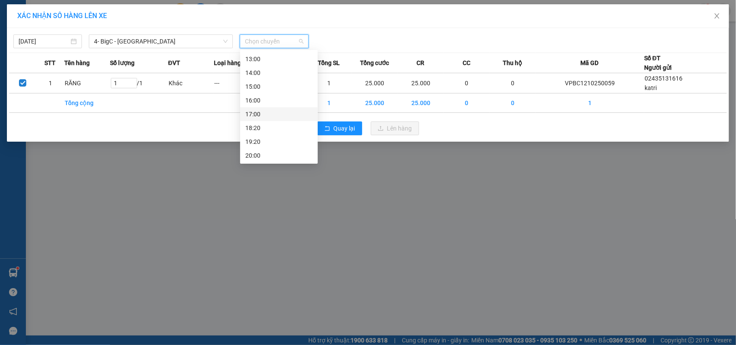
scroll to position [97, 0]
click at [302, 98] on div "12:05 (TC) - 29F-026.25" at bounding box center [278, 98] width 67 height 9
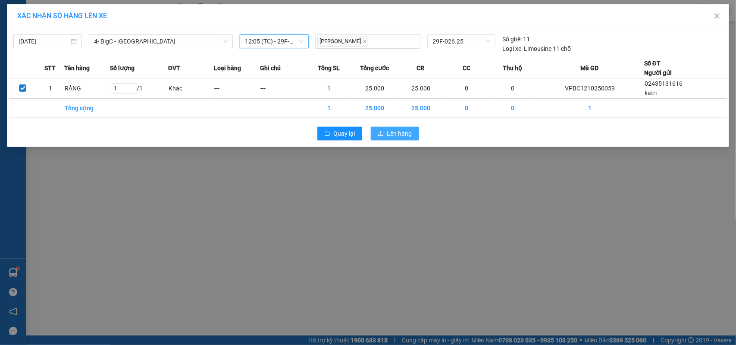
drag, startPoint x: 375, startPoint y: 132, endPoint x: 403, endPoint y: 137, distance: 28.1
click at [379, 133] on button "Lên hàng" at bounding box center [395, 134] width 48 height 14
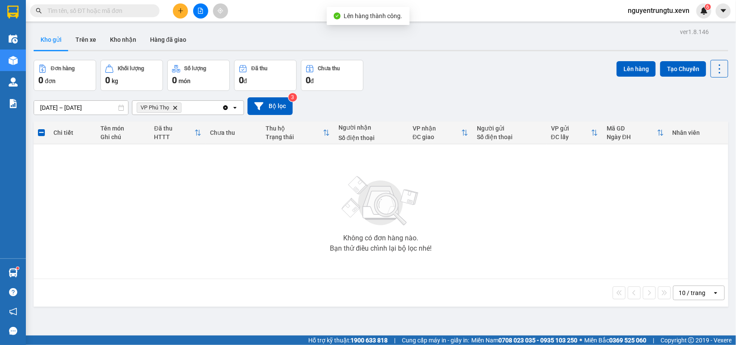
click at [178, 108] on icon "Delete" at bounding box center [174, 107] width 5 height 5
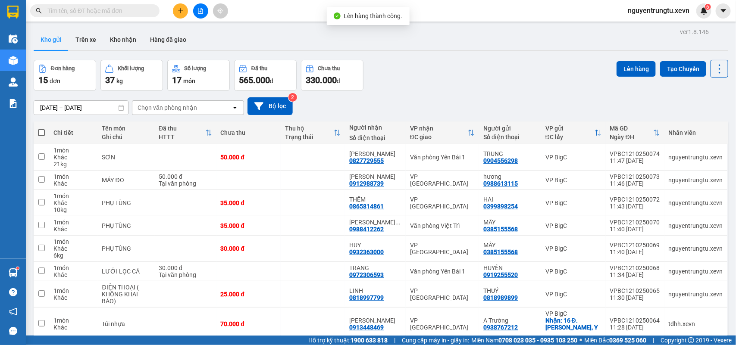
scroll to position [67, 31]
click at [175, 108] on div "Chọn văn phòng nhận" at bounding box center [166, 107] width 59 height 9
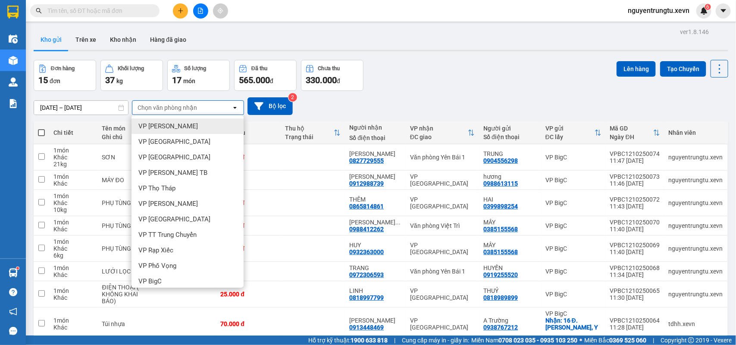
type input "u"
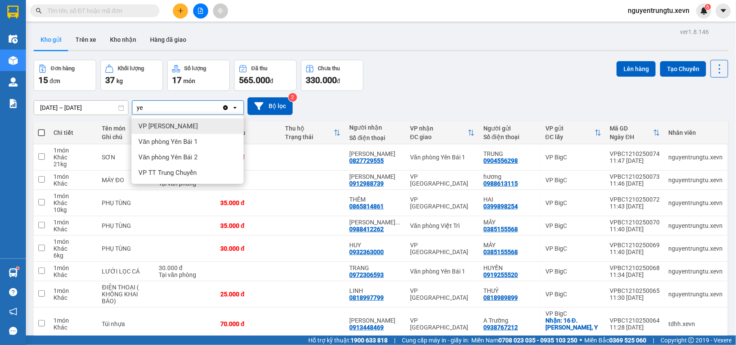
type input "ye"
click at [172, 141] on span "Văn phòng Yên Bái 1" at bounding box center [167, 141] width 59 height 9
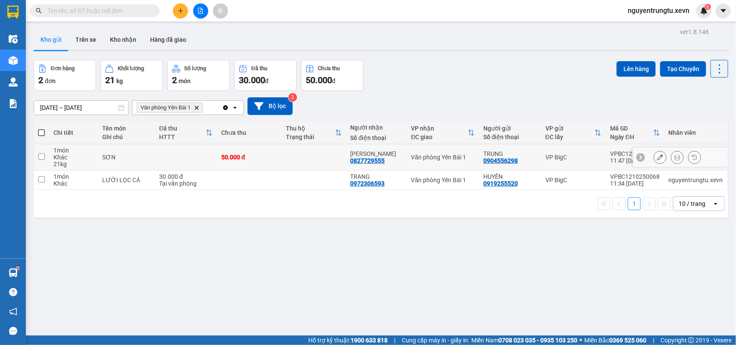
click at [316, 150] on td at bounding box center [313, 157] width 65 height 26
checkbox input "true"
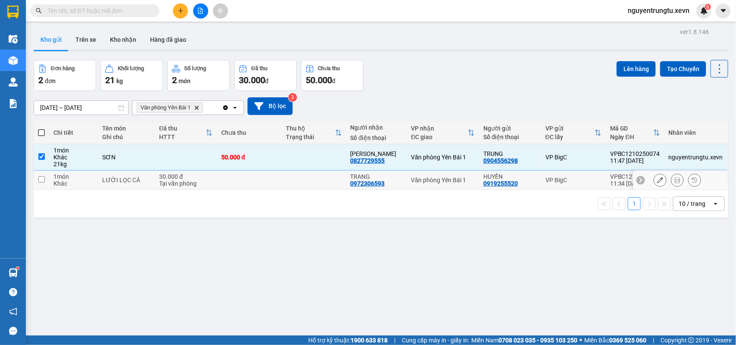
drag, startPoint x: 319, startPoint y: 174, endPoint x: 326, endPoint y: 175, distance: 7.1
click at [319, 175] on td at bounding box center [313, 180] width 65 height 19
checkbox input "true"
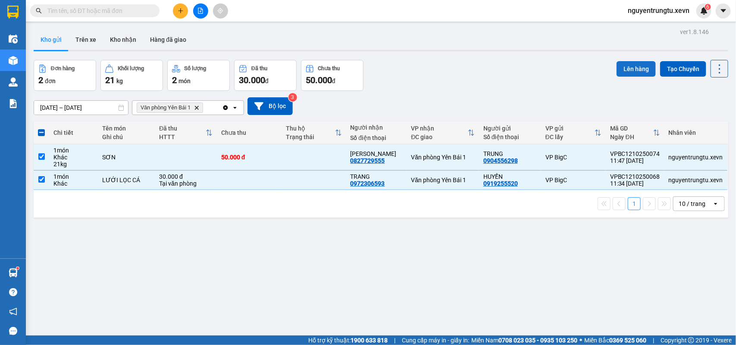
click at [634, 68] on button "Lên hàng" at bounding box center [635, 69] width 39 height 16
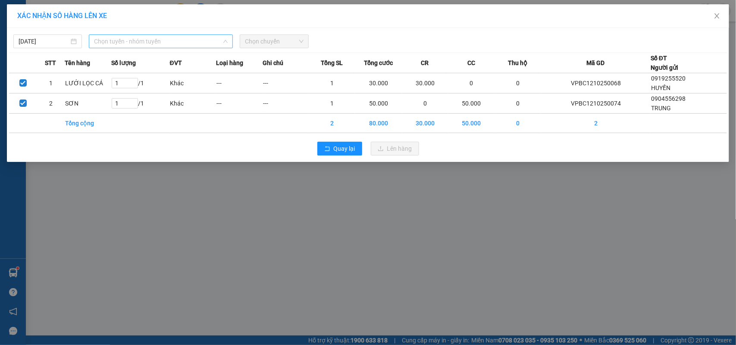
click at [142, 44] on span "Chọn tuyến - nhóm tuyến" at bounding box center [161, 41] width 134 height 13
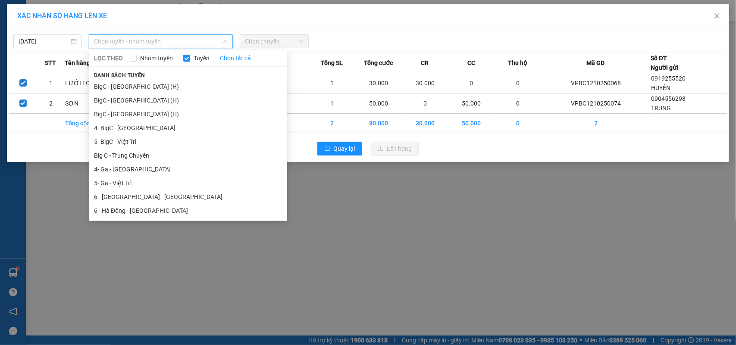
drag, startPoint x: 138, startPoint y: 203, endPoint x: 167, endPoint y: 184, distance: 34.5
click at [138, 204] on li "6 - Hà Đông - Yên Bái" at bounding box center [188, 211] width 198 height 14
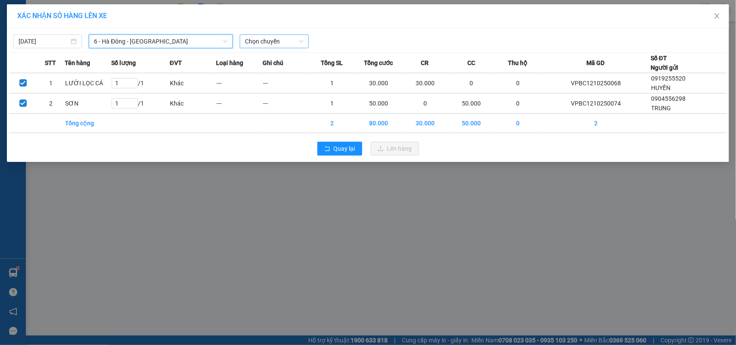
click at [277, 44] on span "Chọn chuyến" at bounding box center [274, 41] width 58 height 13
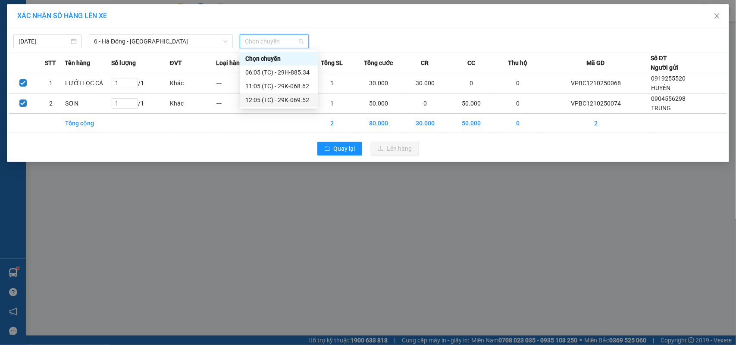
click at [281, 98] on div "12:05 (TC) - 29K-069.52" at bounding box center [278, 99] width 67 height 9
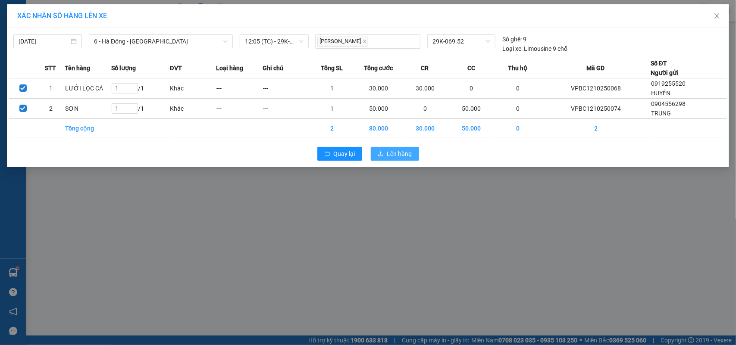
click at [395, 156] on span "Lên hàng" at bounding box center [399, 153] width 25 height 9
